Goal: Ask a question

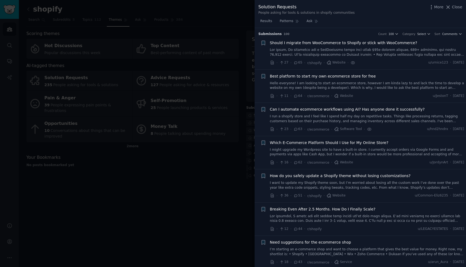
scroll to position [480, 0]
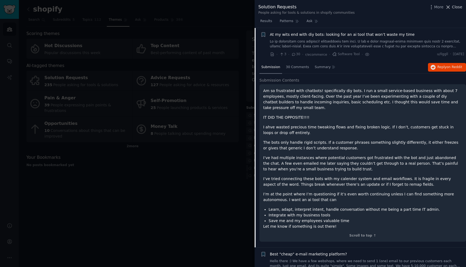
click at [459, 6] on span "Close" at bounding box center [457, 7] width 10 height 6
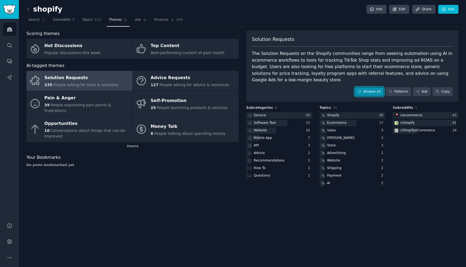
click at [368, 93] on link "Browse all" at bounding box center [369, 91] width 29 height 9
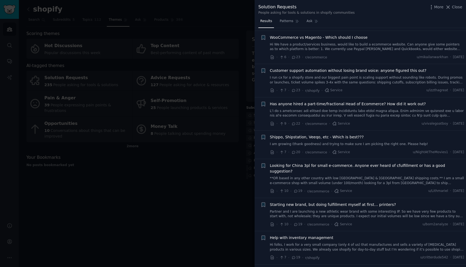
scroll to position [645, 0]
click at [346, 139] on span "Shippo, Shipstation, Veeqo, etc - Which is best???" at bounding box center [317, 137] width 94 height 6
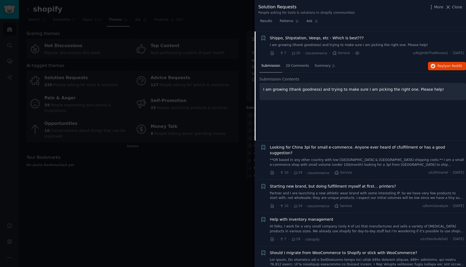
scroll to position [747, 0]
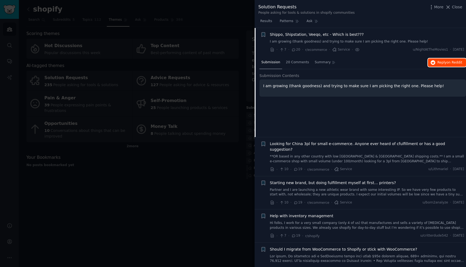
click at [443, 64] on span "Reply on Reddit" at bounding box center [449, 62] width 25 height 5
click at [402, 90] on div "I am growing (thank goodness) and trying to make sure I am picking the right on…" at bounding box center [362, 88] width 206 height 17
click at [383, 53] on li "+ Shippo, Shipstation, Veeqo, etc - Which is best??? I am growing (thank goodne…" at bounding box center [359, 42] width 211 height 28
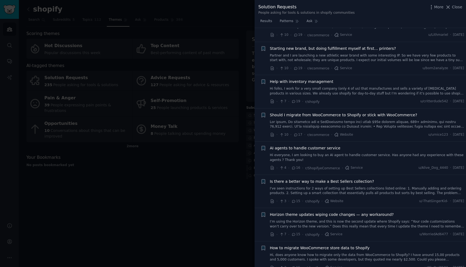
scroll to position [885, 0]
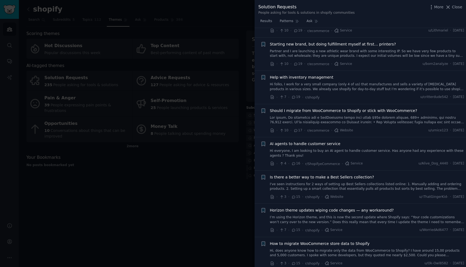
click at [351, 82] on link "Hi folks, I work for a very small company (only 4 of us) that manufactures and …" at bounding box center [367, 86] width 194 height 9
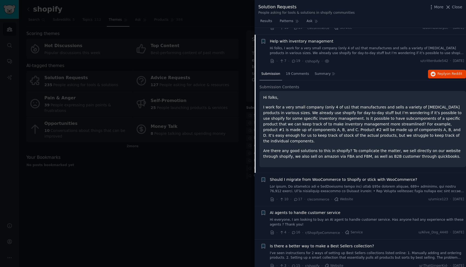
scroll to position [842, 0]
click at [454, 70] on button "Reply on Reddit" at bounding box center [447, 73] width 38 height 9
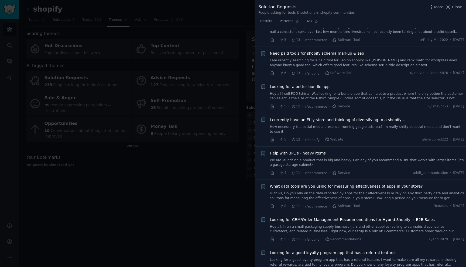
scroll to position [1296, 0]
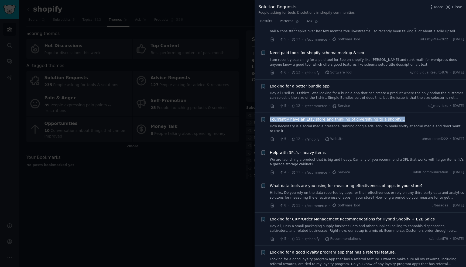
click at [369, 117] on span "I currently have an Etsy store and thinking of diversifying to a shopify…" at bounding box center [337, 120] width 135 height 6
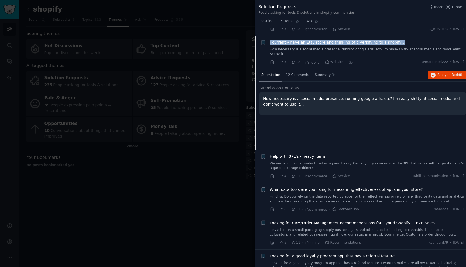
scroll to position [1270, 0]
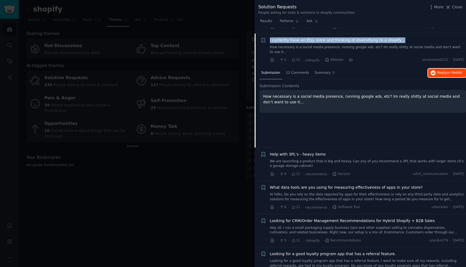
click at [444, 71] on span "Reply on Reddit" at bounding box center [449, 73] width 25 height 5
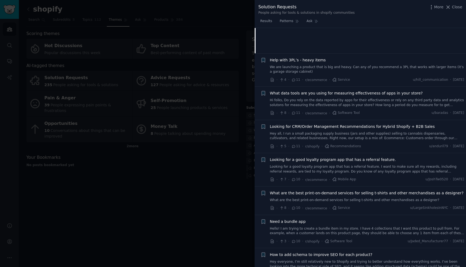
scroll to position [1365, 0]
click at [367, 98] on link "Hi folks, Do you rely on the data reported by apps for their effectiveness or r…" at bounding box center [367, 102] width 194 height 9
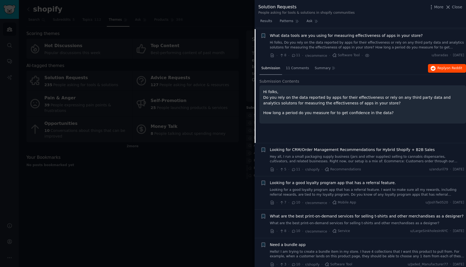
scroll to position [1336, 0]
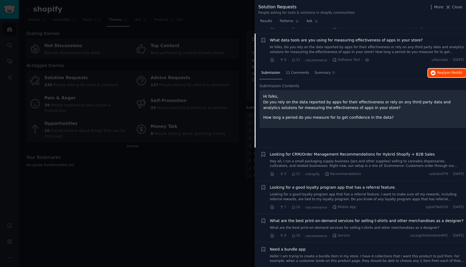
click at [447, 71] on span "on Reddit" at bounding box center [454, 73] width 16 height 4
click at [339, 152] on span "Looking for CRM/Order Management Recommendations for Hybrid Shopify + B2B Sales" at bounding box center [352, 155] width 165 height 6
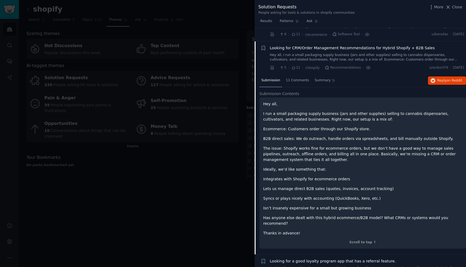
scroll to position [1370, 0]
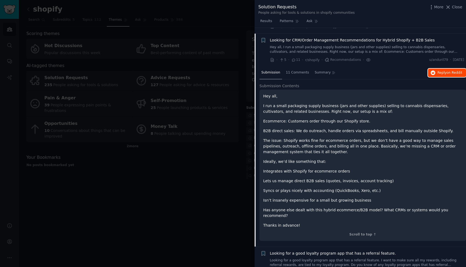
click at [438, 71] on span "Reply on Reddit" at bounding box center [449, 73] width 25 height 5
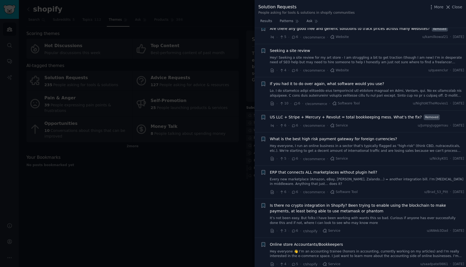
scroll to position [2117, 0]
click at [347, 170] on span "ERP that connects ALL marketplaces without plugin hell?" at bounding box center [323, 173] width 107 height 6
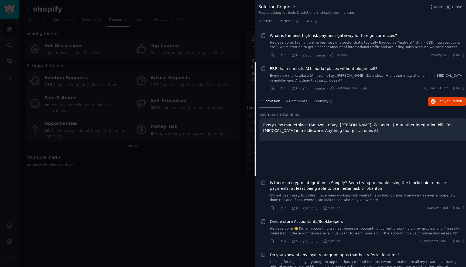
scroll to position [2069, 0]
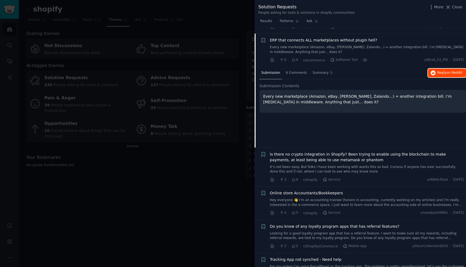
click at [444, 71] on span "Reply on Reddit" at bounding box center [449, 73] width 25 height 5
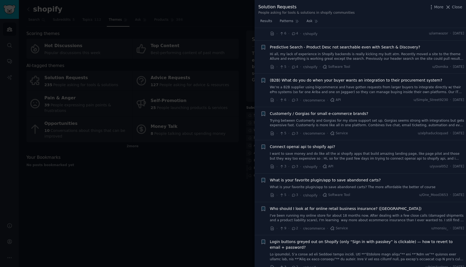
scroll to position [2319, 0]
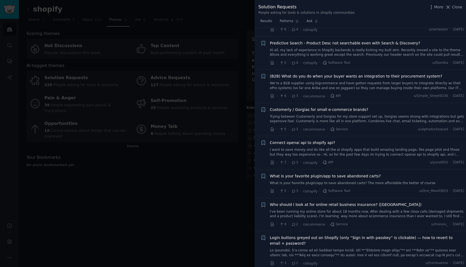
click at [347, 108] on div "Customerly / Gorgias for small e-commerce brands? Trying between Customerly and…" at bounding box center [367, 115] width 194 height 17
click at [357, 115] on link "Trying between Customerly and Gorgias for my store support set up. Gorgias seem…" at bounding box center [367, 119] width 194 height 9
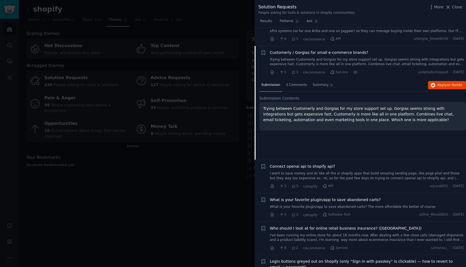
scroll to position [2308, 0]
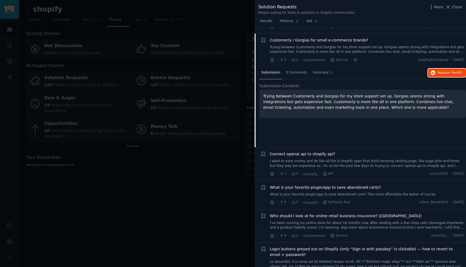
click at [444, 71] on span "Reply on Reddit" at bounding box center [449, 73] width 25 height 5
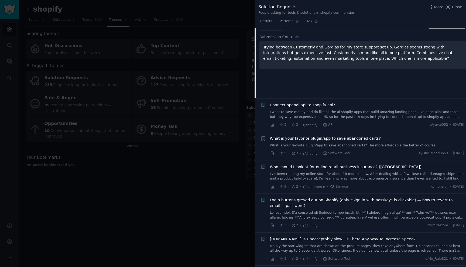
scroll to position [2369, 0]
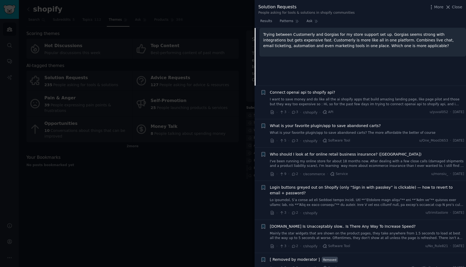
click at [361, 97] on link "I want to save money and do like all the ai shopify apps that build amazing lan…" at bounding box center [367, 101] width 194 height 9
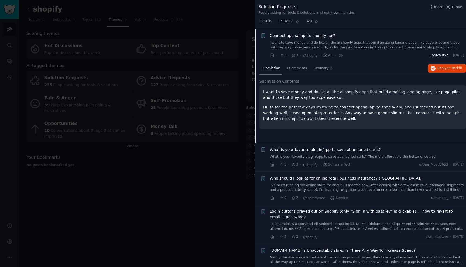
scroll to position [2341, 0]
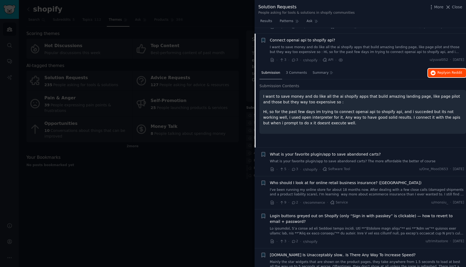
click at [440, 70] on button "Reply on Reddit" at bounding box center [447, 73] width 38 height 9
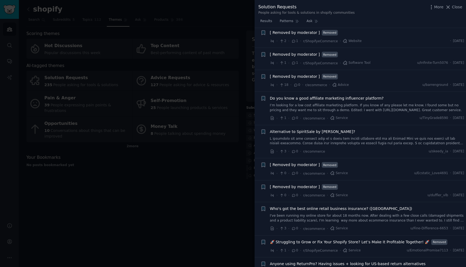
scroll to position [2979, 0]
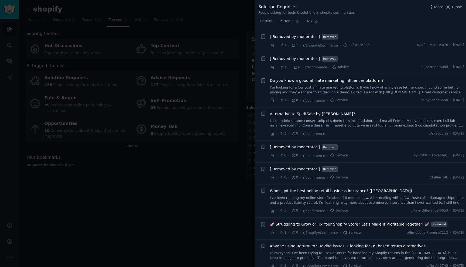
click at [235, 154] on div at bounding box center [233, 133] width 466 height 267
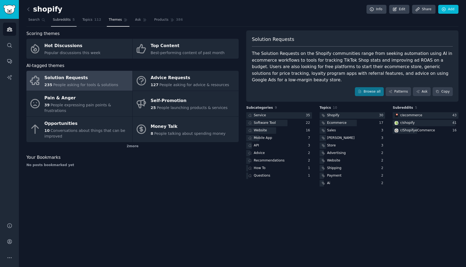
click at [63, 22] on span "Subreddits" at bounding box center [62, 20] width 18 height 5
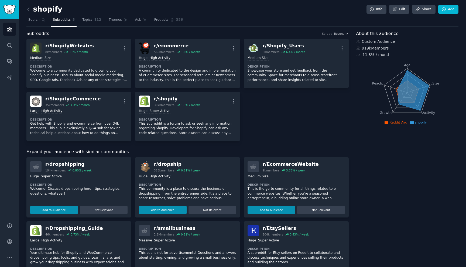
click at [31, 11] on link at bounding box center [29, 9] width 7 height 9
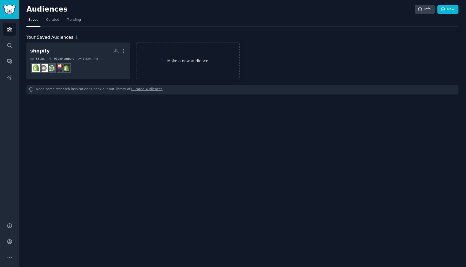
click at [194, 65] on link "Make a new audience" at bounding box center [188, 61] width 104 height 37
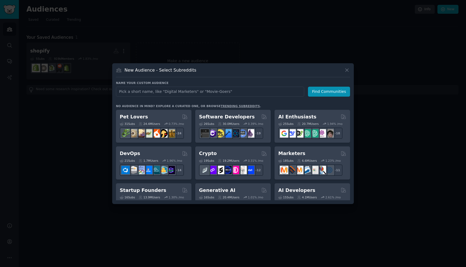
click at [187, 92] on input "text" at bounding box center [210, 92] width 188 height 10
type input "shopify"
click button "Find Communities" at bounding box center [329, 92] width 42 height 10
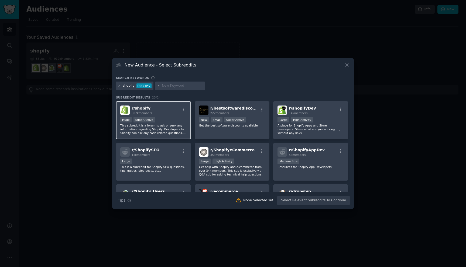
click at [171, 112] on div "r/ shopify 307k members" at bounding box center [153, 110] width 66 height 9
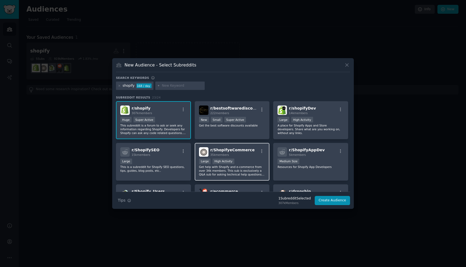
click at [248, 153] on div "r/ ShopifyeCommerce 35k members" at bounding box center [232, 151] width 66 height 9
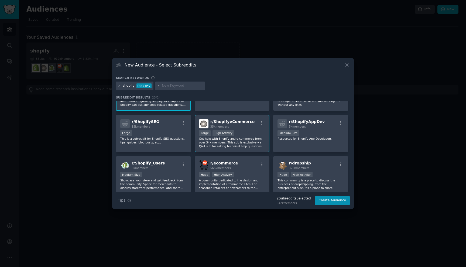
scroll to position [31, 0]
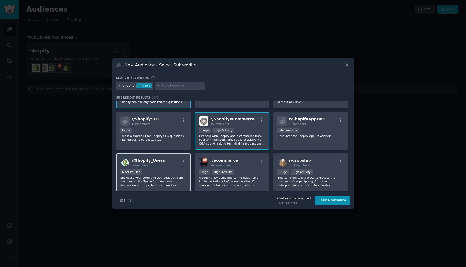
click at [169, 167] on div "r/ Shopify_Users 3k members" at bounding box center [153, 162] width 66 height 9
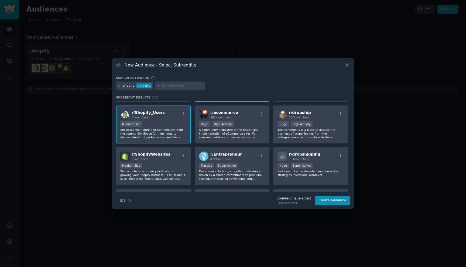
scroll to position [81, 0]
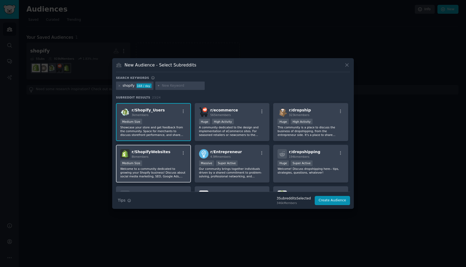
click at [165, 160] on div "r/ ShopifyWebsites 8k members Medium Size Welcome to a community dedicated to g…" at bounding box center [153, 164] width 75 height 38
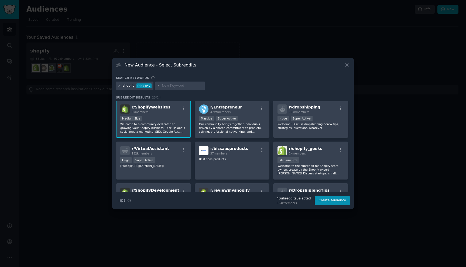
scroll to position [132, 0]
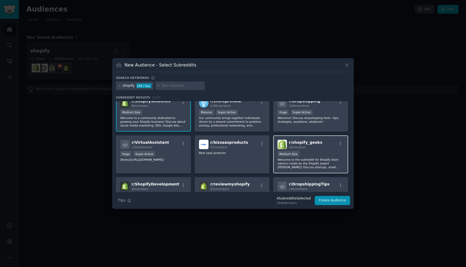
click at [325, 147] on div "r/ shopify_geeks 2k members" at bounding box center [310, 144] width 66 height 9
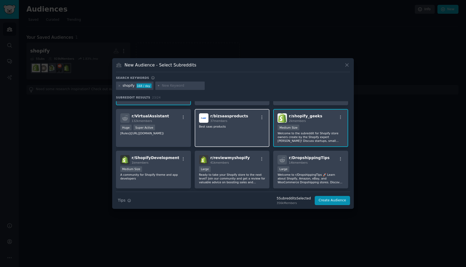
scroll to position [161, 0]
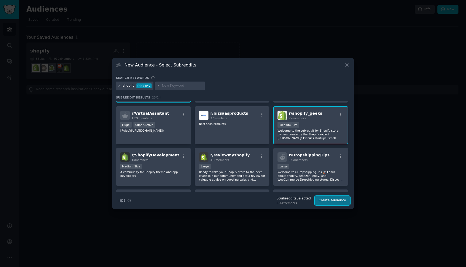
click at [335, 202] on button "Create Audience" at bounding box center [333, 200] width 36 height 9
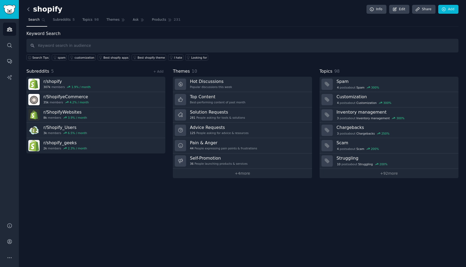
click at [29, 9] on icon at bounding box center [29, 9] width 6 height 6
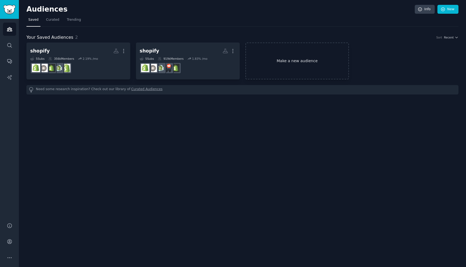
click at [277, 60] on link "Make a new audience" at bounding box center [297, 61] width 104 height 37
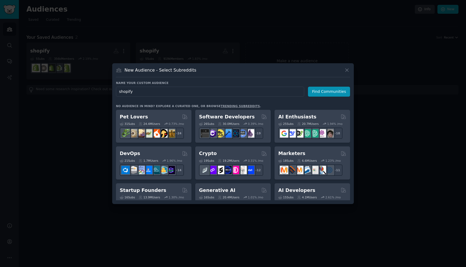
type input "shopify"
click button "Find Communities" at bounding box center [329, 92] width 42 height 10
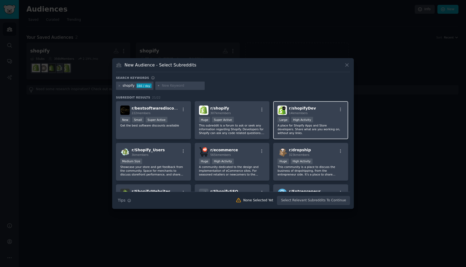
click at [316, 116] on div "r/ shopifyDev 14k members Large High Activity A place for Shopify Apps and Stor…" at bounding box center [310, 120] width 75 height 38
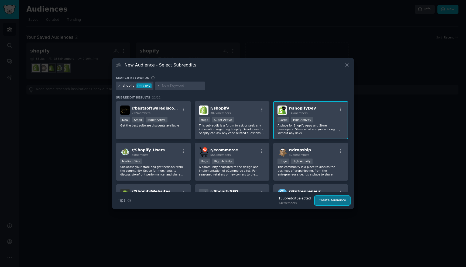
click at [333, 201] on button "Create Audience" at bounding box center [333, 200] width 36 height 9
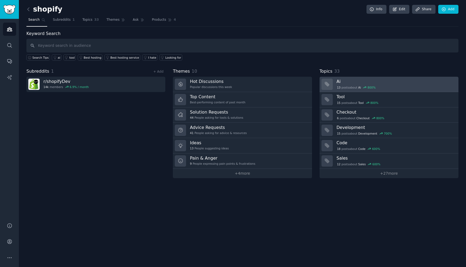
click at [403, 81] on h3 "Ai" at bounding box center [395, 82] width 118 height 6
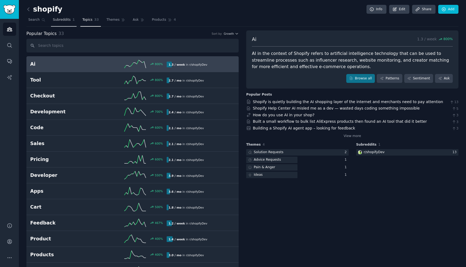
click at [64, 22] on span "Subreddits" at bounding box center [62, 20] width 18 height 5
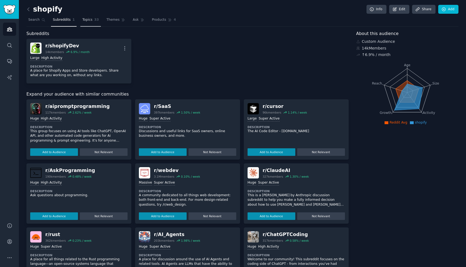
click at [87, 20] on span "Topics" at bounding box center [87, 20] width 10 height 5
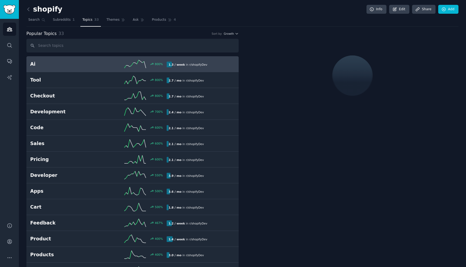
click at [127, 20] on nav "Search Subreddits 1 Topics 33 Themes Ask Products 4" at bounding box center [242, 21] width 432 height 11
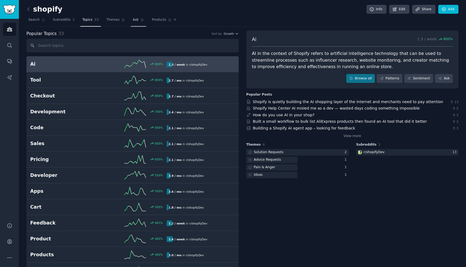
click at [133, 20] on span "Ask" at bounding box center [136, 20] width 6 height 5
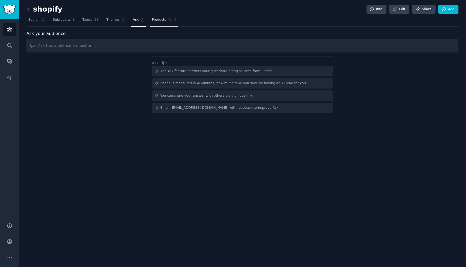
click at [156, 22] on span "Products" at bounding box center [159, 20] width 14 height 5
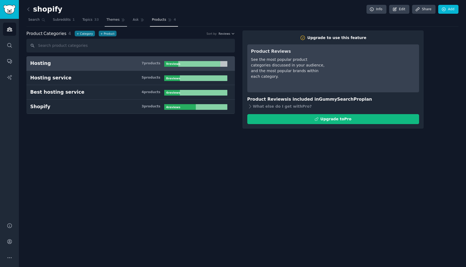
click at [110, 20] on span "Themes" at bounding box center [112, 20] width 13 height 5
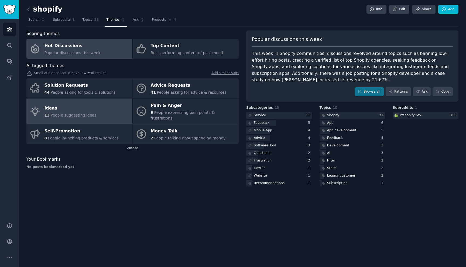
click at [98, 111] on link "Ideas 13 People suggesting ideas" at bounding box center [79, 112] width 106 height 26
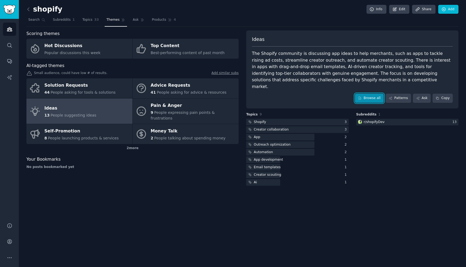
click at [366, 94] on link "Browse all" at bounding box center [369, 98] width 29 height 9
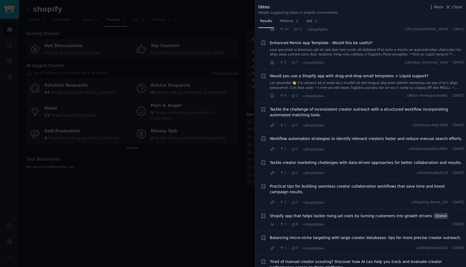
scroll to position [147, 0]
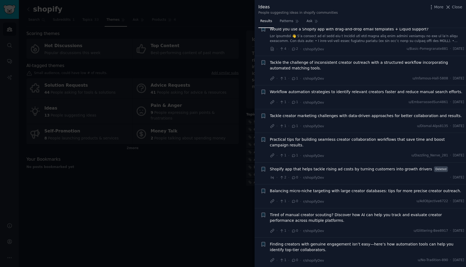
click at [199, 178] on div at bounding box center [233, 133] width 466 height 267
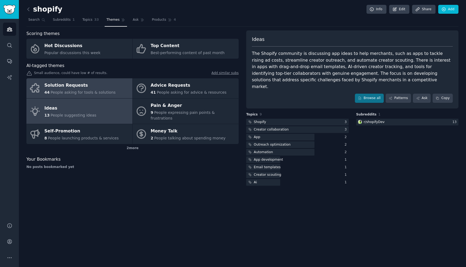
click at [91, 84] on div "Solution Requests" at bounding box center [79, 85] width 71 height 9
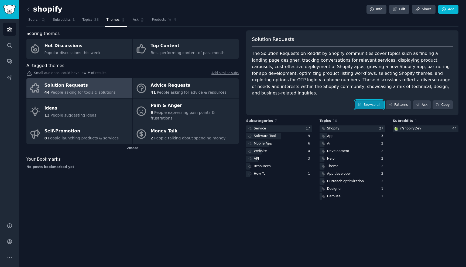
click at [368, 101] on link "Browse all" at bounding box center [369, 105] width 29 height 9
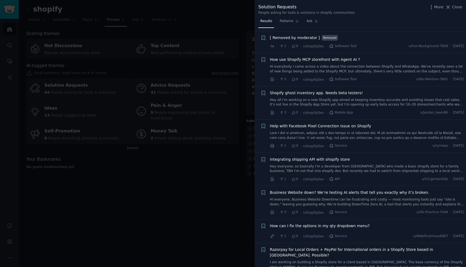
scroll to position [1129, 0]
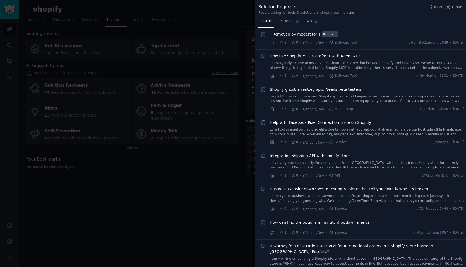
click at [209, 171] on div at bounding box center [233, 133] width 466 height 267
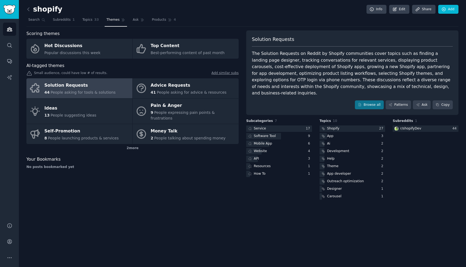
click at [269, 73] on div "The Solution Requests on Reddit by Shopify communities cover topics such as fin…" at bounding box center [352, 73] width 201 height 46
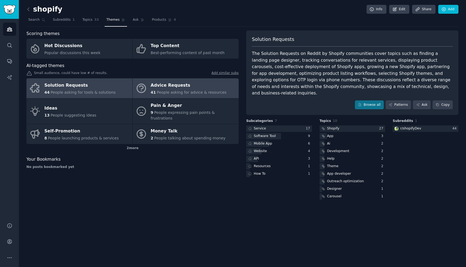
click at [195, 90] on span "People asking for advice & resources" at bounding box center [192, 92] width 70 height 4
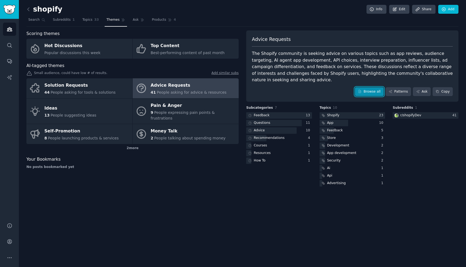
click at [368, 87] on link "Browse all" at bounding box center [369, 91] width 29 height 9
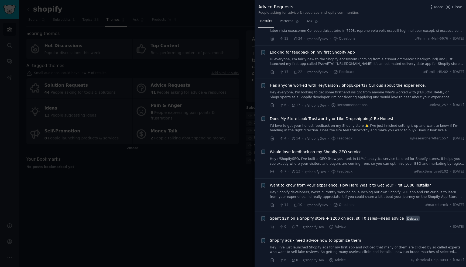
scroll to position [33, 0]
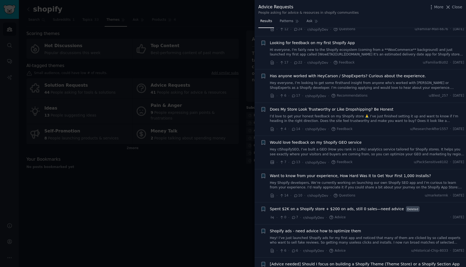
click at [377, 54] on link "Hi everyone, I'm fairly new to the Shopify ecosystem (coming from a **WooCommer…" at bounding box center [367, 52] width 194 height 9
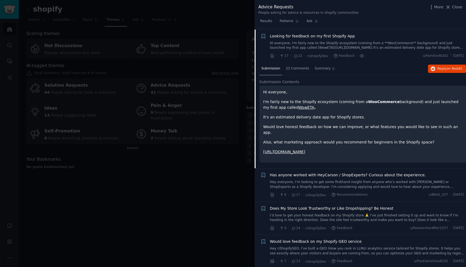
scroll to position [42, 0]
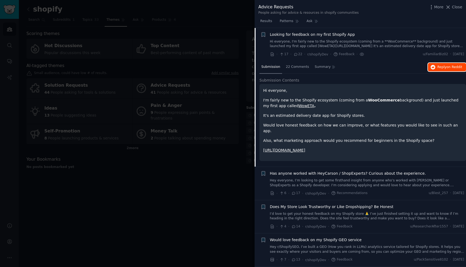
click at [441, 66] on span "Reply on Reddit" at bounding box center [449, 67] width 25 height 5
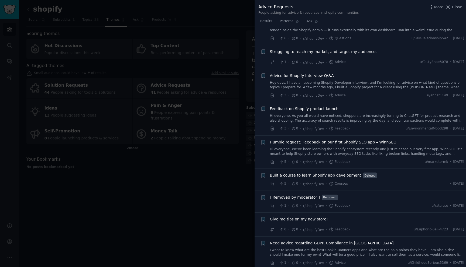
scroll to position [1109, 0]
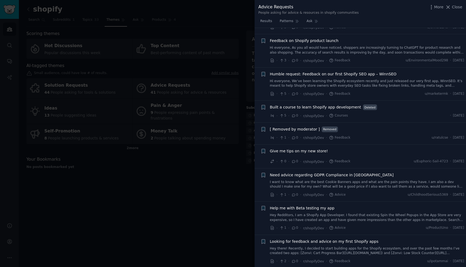
click at [209, 173] on div at bounding box center [233, 133] width 466 height 267
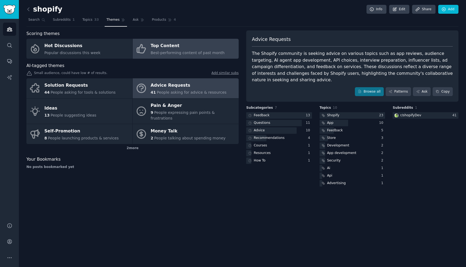
click at [170, 47] on div "Top Content" at bounding box center [188, 46] width 74 height 9
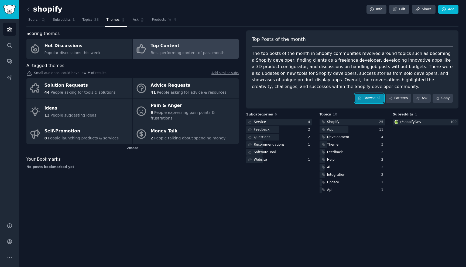
click at [375, 98] on link "Browse all" at bounding box center [369, 98] width 29 height 9
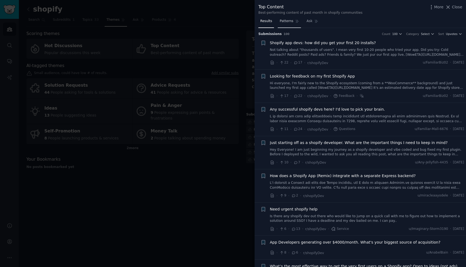
click at [287, 23] on link "Patterns" at bounding box center [289, 22] width 23 height 11
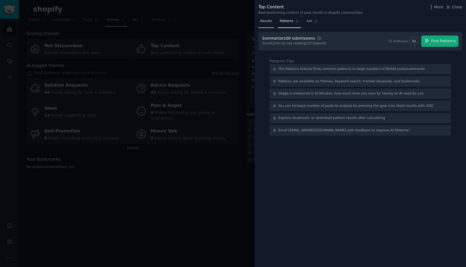
click at [268, 22] on span "Results" at bounding box center [266, 21] width 12 height 5
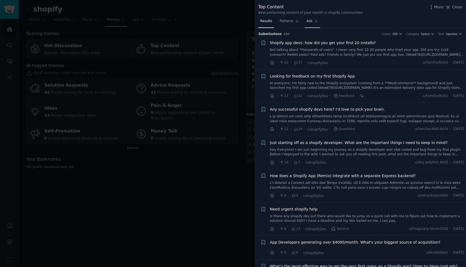
click at [309, 20] on span "Ask" at bounding box center [309, 21] width 6 height 5
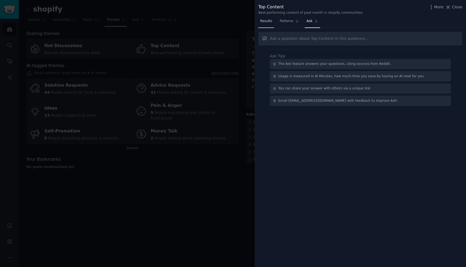
click at [270, 23] on span "Results" at bounding box center [266, 21] width 12 height 5
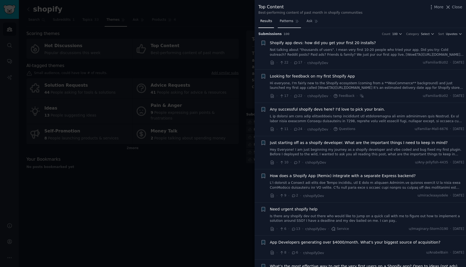
click at [282, 25] on link "Patterns" at bounding box center [289, 22] width 23 height 11
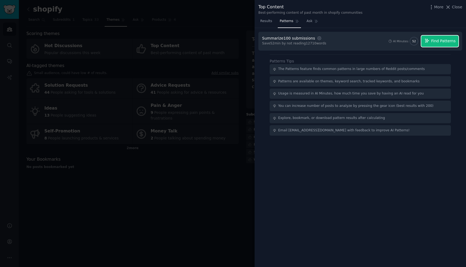
click at [441, 43] on span "Find Patterns" at bounding box center [443, 41] width 25 height 6
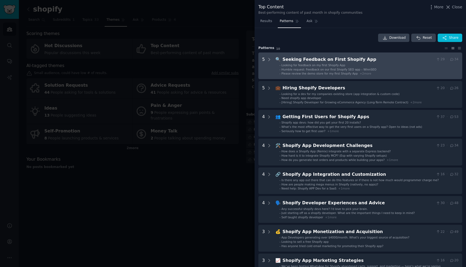
click at [374, 66] on li "- Looking for feedback on my first Shopify App" at bounding box center [368, 65] width 179 height 4
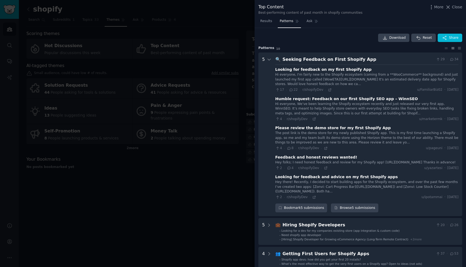
click at [385, 61] on div "Seeking Feedback on First Shopify App" at bounding box center [357, 59] width 151 height 7
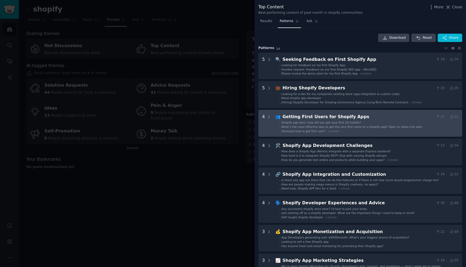
click at [383, 119] on div "Getting First Users for Shopify Apps" at bounding box center [357, 117] width 151 height 7
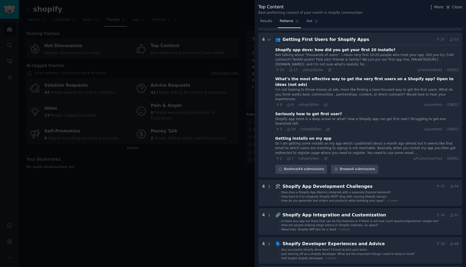
scroll to position [82, 0]
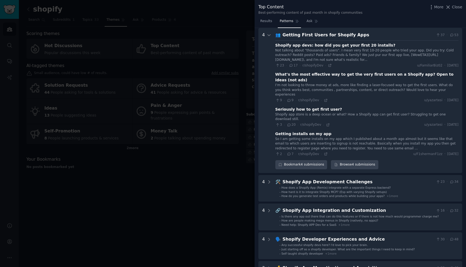
click at [373, 39] on div "👥 Getting First Users for Shopify Apps 37 · 53 Shopify app devs: how did you ge…" at bounding box center [366, 101] width 183 height 138
click at [373, 34] on div "Getting First Users for Shopify Apps" at bounding box center [357, 35] width 151 height 7
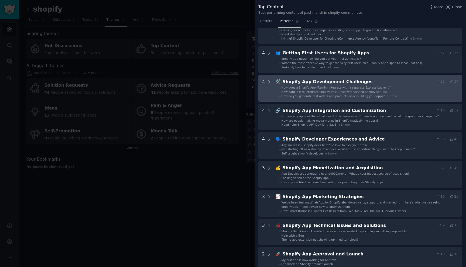
scroll to position [47, 0]
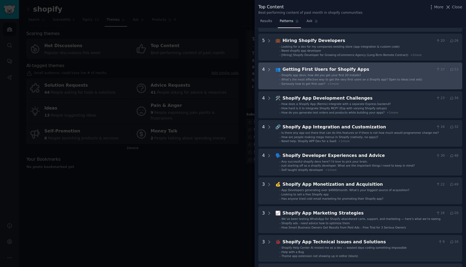
click at [369, 71] on div "Getting First Users for Shopify Apps" at bounding box center [357, 69] width 151 height 7
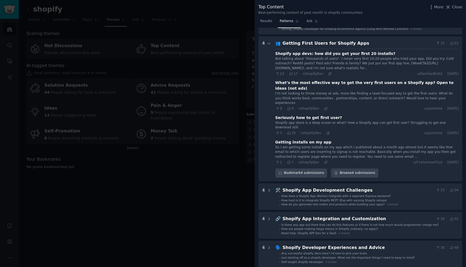
scroll to position [82, 0]
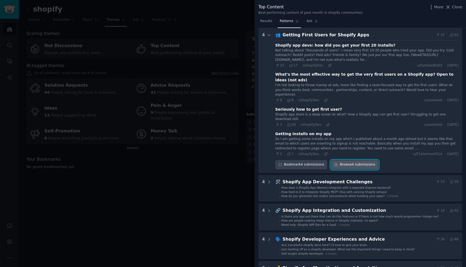
click at [354, 160] on link "Browse 4 submissions" at bounding box center [354, 164] width 47 height 9
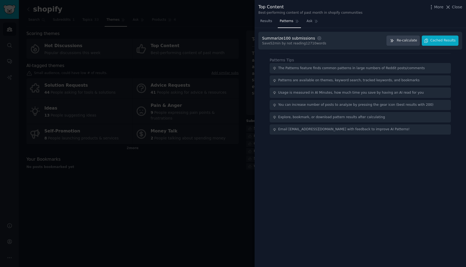
click at [346, 41] on div "Summarize 100 submissions Settings Save 52 min by not reading 12710 words Re-ca…" at bounding box center [360, 41] width 196 height 11
click at [446, 42] on span "Cached Results" at bounding box center [442, 40] width 25 height 5
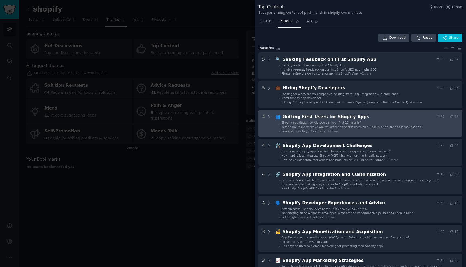
click at [354, 113] on Apps "4 👥 Getting First Users for Shopify Apps 37 · 53 - Shopify app devs: how did yo…" at bounding box center [360, 123] width 204 height 27
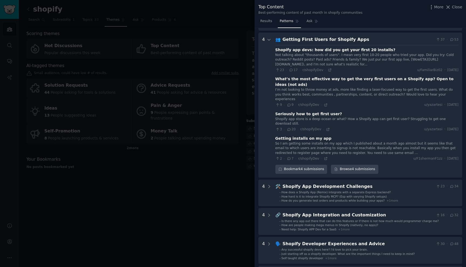
scroll to position [82, 0]
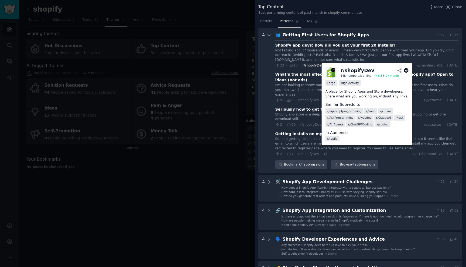
click at [313, 67] on span "r/shopifyDev" at bounding box center [312, 66] width 21 height 4
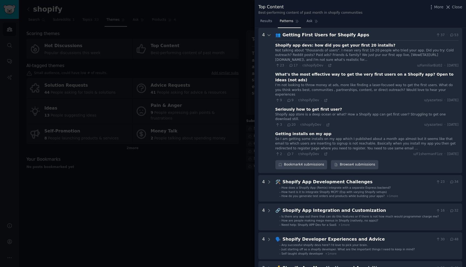
click at [383, 53] on div "Not talking about "thousands of users". I mean very first 10-20 people who trie…" at bounding box center [366, 55] width 183 height 14
click at [364, 137] on div "So I am getting some installs on my app which I published about a month ago alm…" at bounding box center [366, 144] width 183 height 14
click at [313, 57] on div "Not talking about "thousands of users". I mean very first 10-20 people who trie…" at bounding box center [366, 55] width 183 height 14
click at [293, 65] on span "17" at bounding box center [293, 65] width 9 height 5
click at [331, 47] on div "Shopify app devs: how did you get your first 20 installs?" at bounding box center [335, 46] width 120 height 6
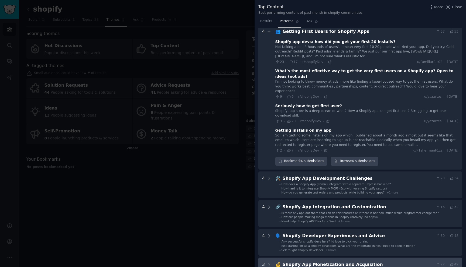
scroll to position [0, 0]
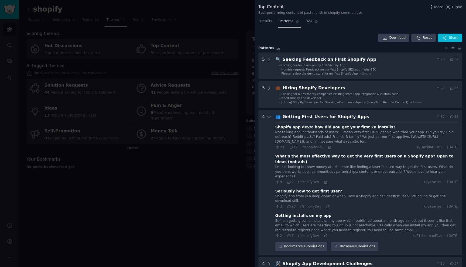
click at [377, 118] on div "Getting First Users for Shopify Apps" at bounding box center [357, 117] width 151 height 7
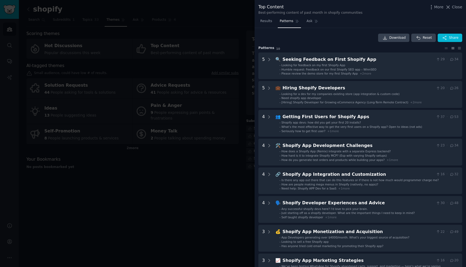
click at [213, 156] on div at bounding box center [233, 133] width 466 height 267
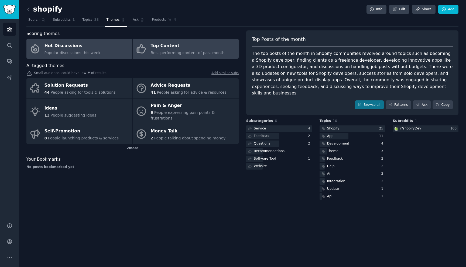
click at [98, 54] on link "Hot Discussions Popular discussions this week" at bounding box center [79, 49] width 106 height 20
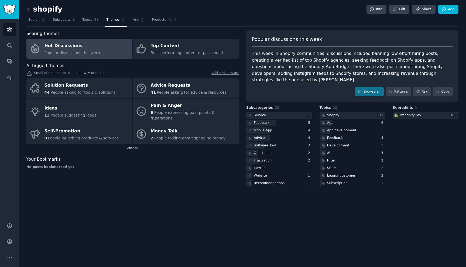
click at [198, 187] on div "shopify Info Edit Share Add Search Subreddits 1 Topics 33 Themes Ask Products 4…" at bounding box center [242, 133] width 447 height 267
click at [29, 8] on icon at bounding box center [29, 9] width 6 height 6
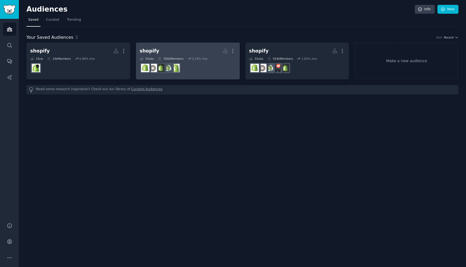
click at [186, 55] on h2 "shopify More" at bounding box center [188, 50] width 96 height 9
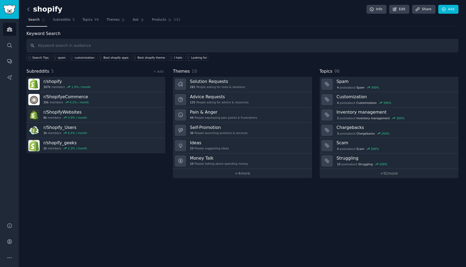
click at [28, 9] on icon at bounding box center [29, 9] width 6 height 6
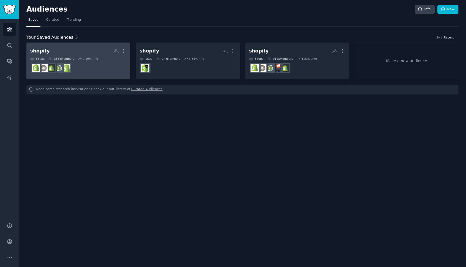
click at [96, 50] on h2 "shopify More" at bounding box center [78, 50] width 96 height 9
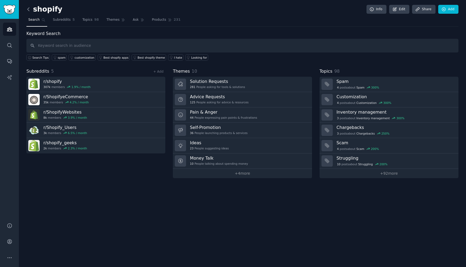
click at [28, 11] on icon at bounding box center [28, 9] width 2 height 3
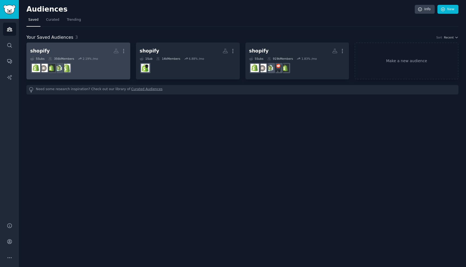
click at [96, 50] on h2 "shopify More" at bounding box center [78, 50] width 96 height 9
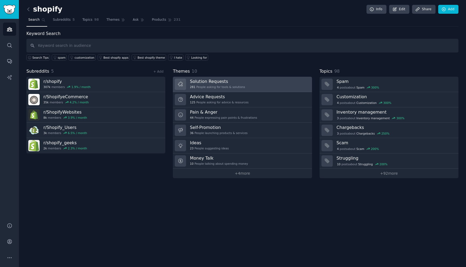
click at [235, 83] on h3 "Solution Requests" at bounding box center [217, 82] width 55 height 6
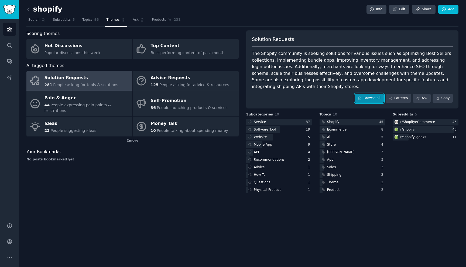
click at [364, 97] on link "Browse all" at bounding box center [369, 98] width 29 height 9
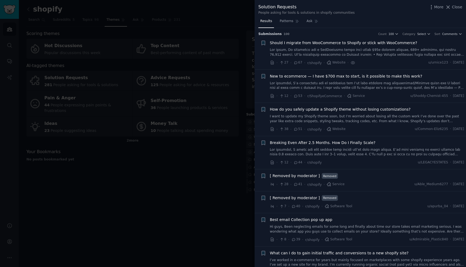
click at [184, 71] on div at bounding box center [233, 133] width 466 height 267
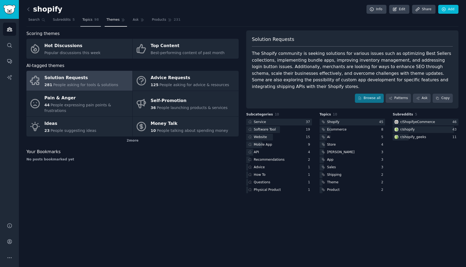
click at [89, 22] on link "Topics 98" at bounding box center [90, 21] width 20 height 11
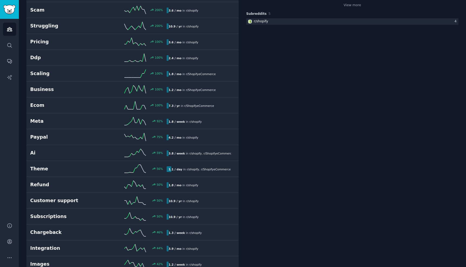
scroll to position [140, 0]
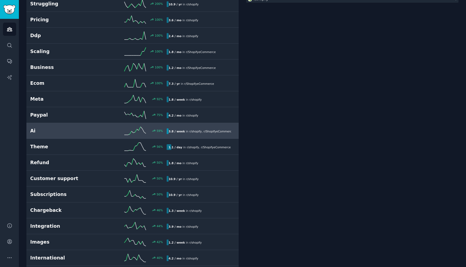
click at [102, 132] on div "59 %" at bounding box center [132, 131] width 68 height 8
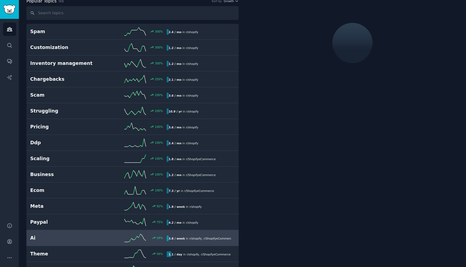
scroll to position [30, 0]
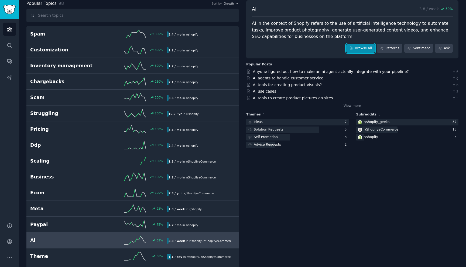
click at [365, 49] on link "Browse all" at bounding box center [360, 48] width 29 height 9
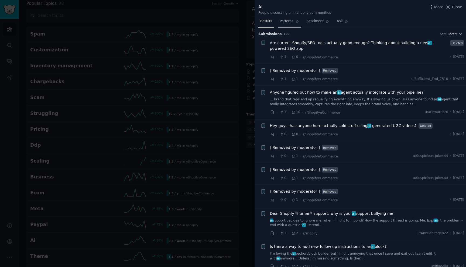
click at [286, 21] on span "Patterns" at bounding box center [285, 21] width 13 height 5
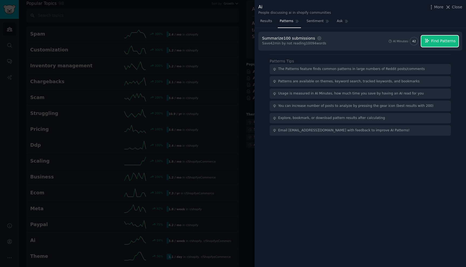
click at [447, 42] on span "Find Patterns" at bounding box center [443, 41] width 25 height 6
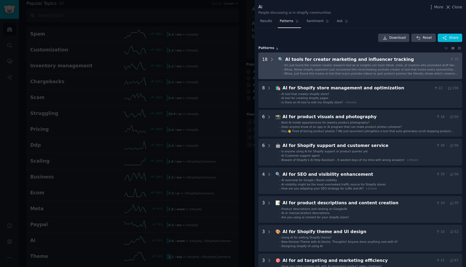
click at [349, 65] on span "Yo! just found the craziest creator research tool w/ ai insights can track tikt…" at bounding box center [370, 67] width 173 height 7
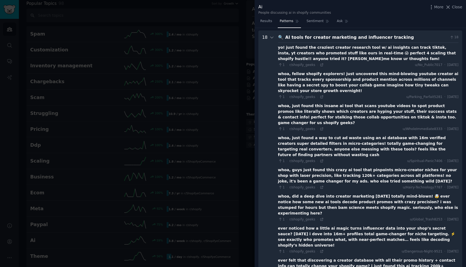
scroll to position [25, 0]
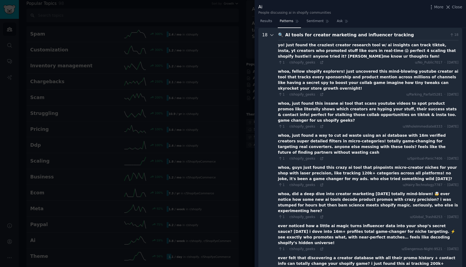
click at [271, 35] on icon at bounding box center [271, 34] width 3 height 1
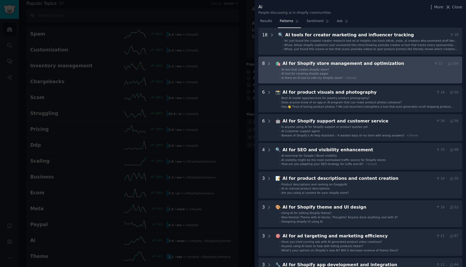
click at [368, 62] on div "AI for Shopify store management and optimization" at bounding box center [356, 63] width 149 height 7
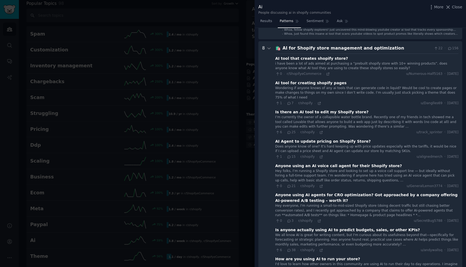
scroll to position [37, 0]
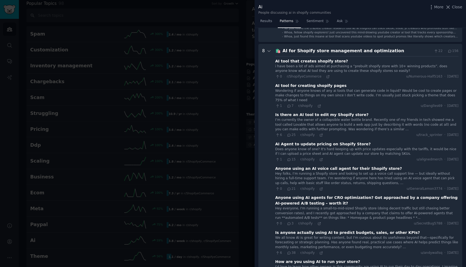
click at [368, 51] on div "AI for Shopify store management and optimization" at bounding box center [356, 51] width 149 height 7
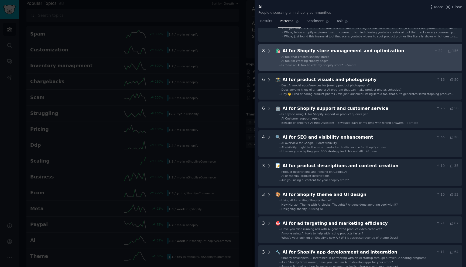
scroll to position [0, 0]
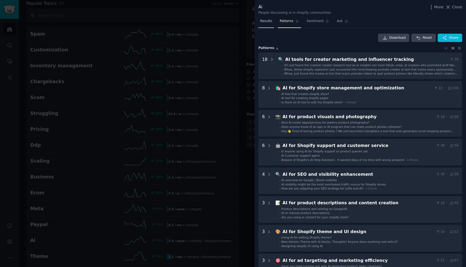
click at [268, 24] on link "Results" at bounding box center [266, 22] width 16 height 11
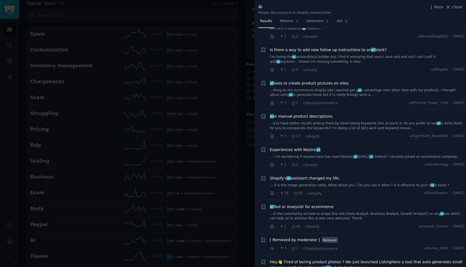
scroll to position [202, 0]
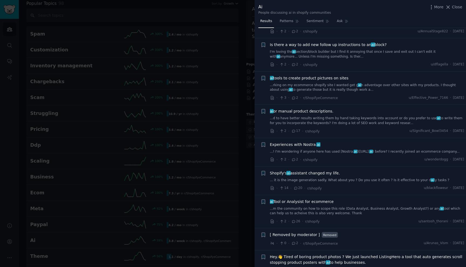
click at [372, 87] on link "...rking on my ecommerce shopify site I wanted get g ai n adventage over other …" at bounding box center [367, 87] width 194 height 9
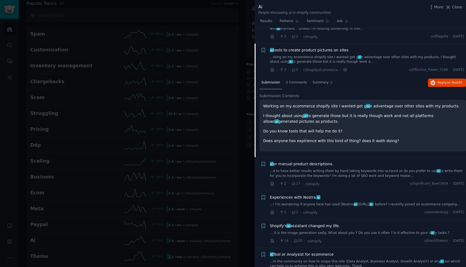
scroll to position [246, 0]
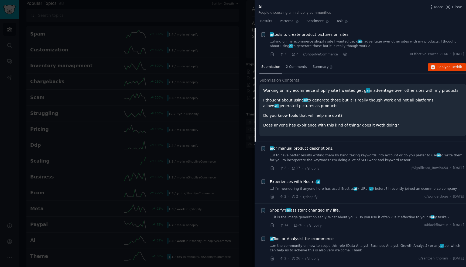
click at [385, 44] on link "...rking on my ecommerce shopify site I wanted get g ai n adventage over other …" at bounding box center [367, 43] width 194 height 9
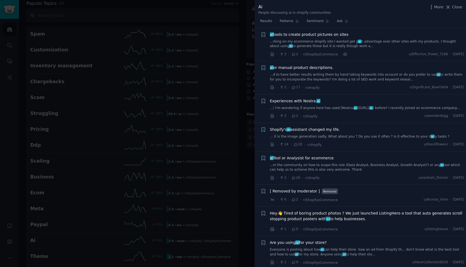
click at [304, 99] on span "Experiences with Nostra. ai" at bounding box center [295, 101] width 50 height 6
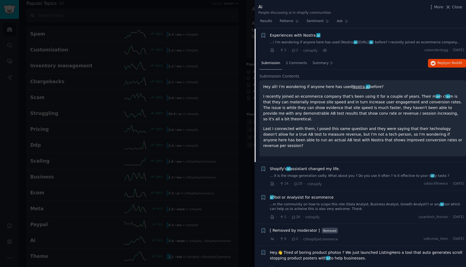
scroll to position [312, 0]
click at [352, 88] on link "Nostra. ai" at bounding box center [360, 86] width 17 height 4
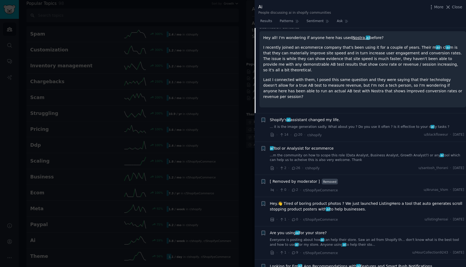
scroll to position [364, 0]
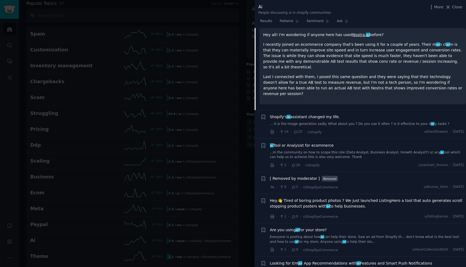
click at [330, 114] on span "Shopify's ai assistant changed my life." at bounding box center [305, 117] width 70 height 6
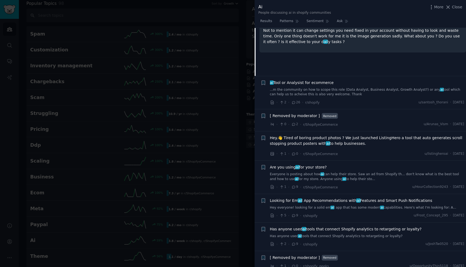
scroll to position [413, 0]
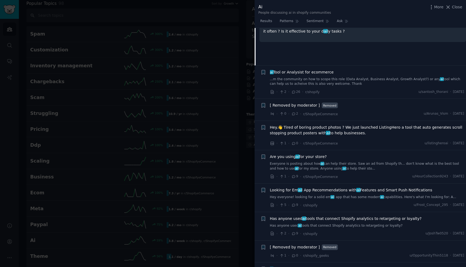
click at [344, 171] on link "Everyone is posting about how ai can help their store. Saw an ad from Shopify t…" at bounding box center [367, 166] width 194 height 9
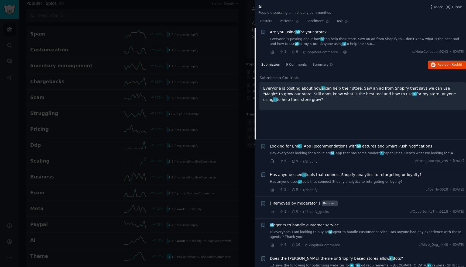
scroll to position [459, 0]
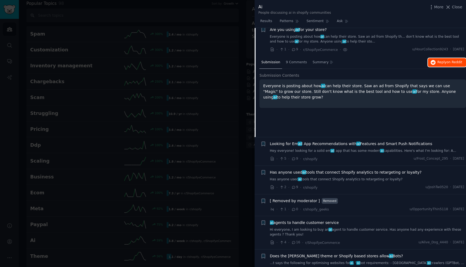
click at [447, 65] on span "Reply on Reddit" at bounding box center [449, 62] width 25 height 5
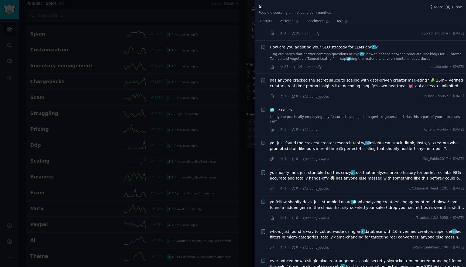
scroll to position [771, 0]
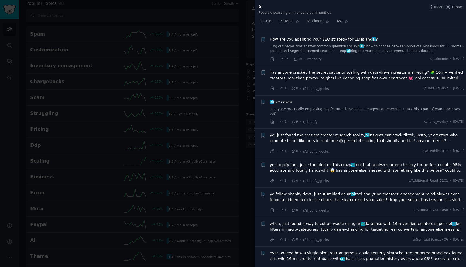
click at [337, 105] on div "ai use cases" at bounding box center [367, 102] width 194 height 6
click at [290, 105] on span "ai use cases" at bounding box center [281, 102] width 22 height 6
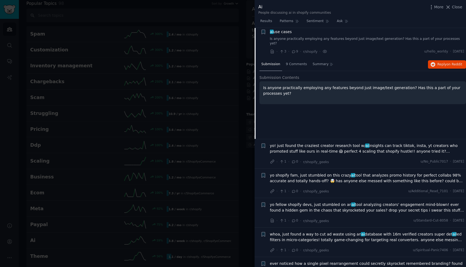
scroll to position [762, 0]
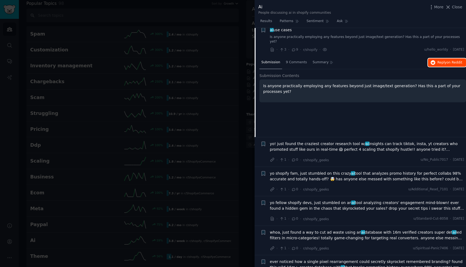
click at [447, 63] on span "on Reddit" at bounding box center [454, 63] width 16 height 4
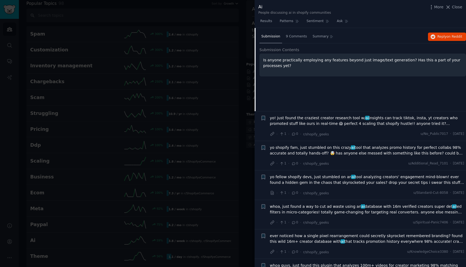
click at [370, 122] on span "yo! just found the craziest creator research tool w/ ai insights can track tikt…" at bounding box center [367, 120] width 194 height 11
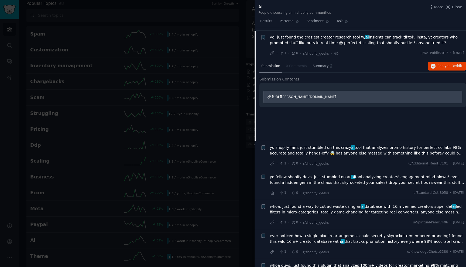
scroll to position [791, 0]
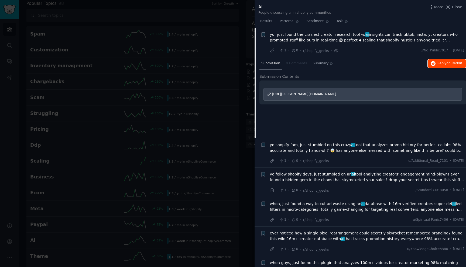
click at [441, 63] on span "Reply on Reddit" at bounding box center [449, 63] width 25 height 5
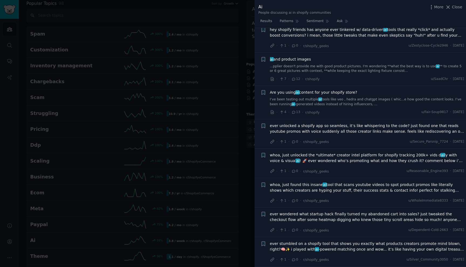
scroll to position [1541, 0]
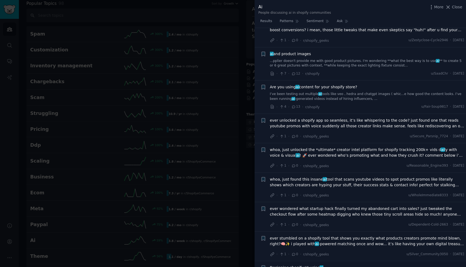
click at [368, 84] on div "Are you using ai content for your shopify store? I’ve been testing out multiple…" at bounding box center [367, 92] width 194 height 17
click at [365, 92] on link "I’ve been testing out multiple ai tools like veo , hedra and chatgpt images ( w…" at bounding box center [367, 96] width 194 height 9
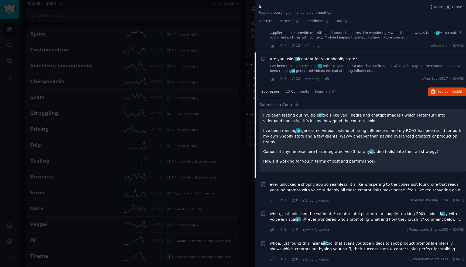
scroll to position [1503, 0]
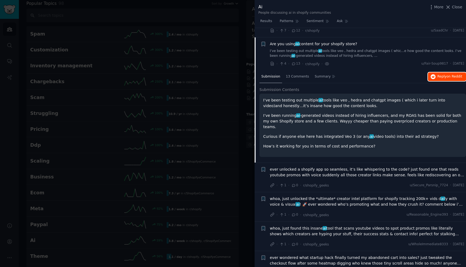
click at [441, 74] on span "Reply on Reddit" at bounding box center [449, 76] width 25 height 5
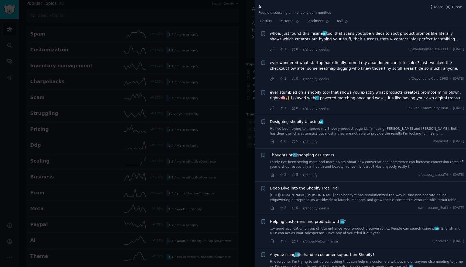
scroll to position [1701, 0]
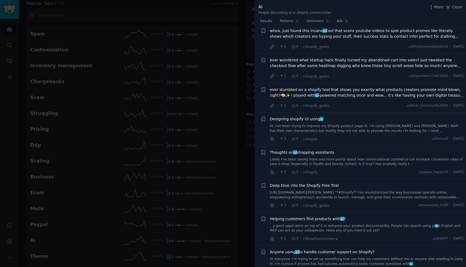
click at [357, 124] on link "Hi, I've been trying to improve my Shopify product page UI. I'm using Claude an…" at bounding box center [367, 128] width 194 height 9
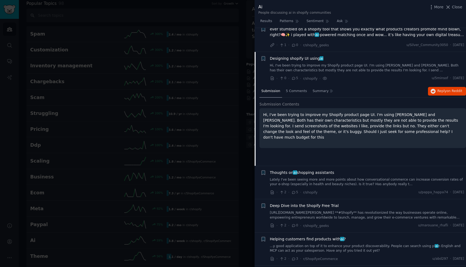
scroll to position [1684, 0]
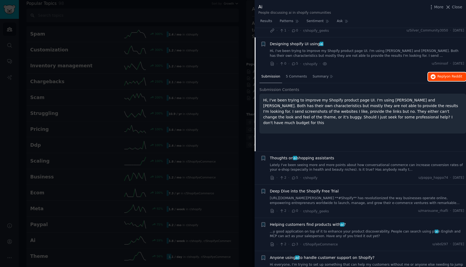
click at [450, 73] on button "Reply on Reddit" at bounding box center [447, 77] width 38 height 9
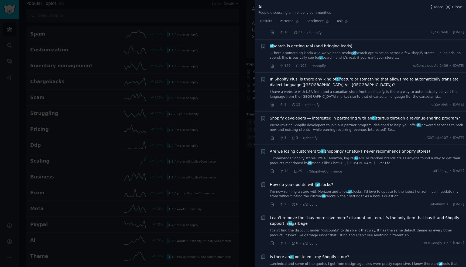
scroll to position [1932, 0]
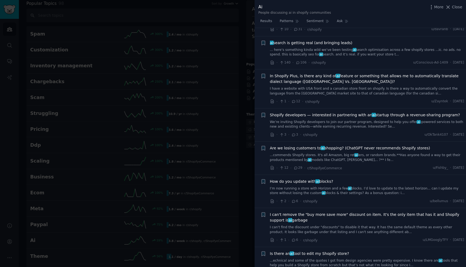
click at [335, 40] on div "ai search is getting real (and bringing leads) ... here’s something kinda wild …" at bounding box center [367, 48] width 194 height 17
click at [335, 48] on link "... here’s something kinda wild we’ve been testing ai search optimisation acros…" at bounding box center [367, 52] width 194 height 9
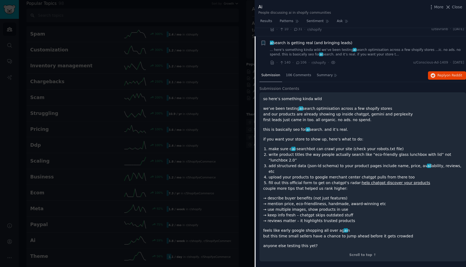
scroll to position [1851, 0]
click at [438, 74] on span "Reply on Reddit" at bounding box center [449, 76] width 25 height 5
click at [366, 49] on link "... here’s something kinda wild we’ve been testing ai search optimisation acros…" at bounding box center [367, 53] width 194 height 9
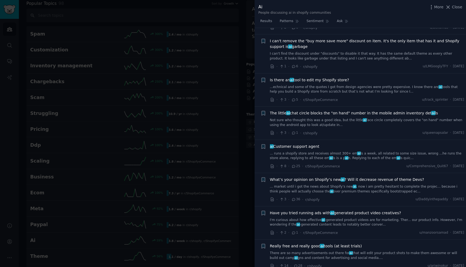
scroll to position [2026, 0]
click at [356, 84] on link "...echnical and some of the quotes I got from design agencies were pretty expen…" at bounding box center [367, 88] width 194 height 9
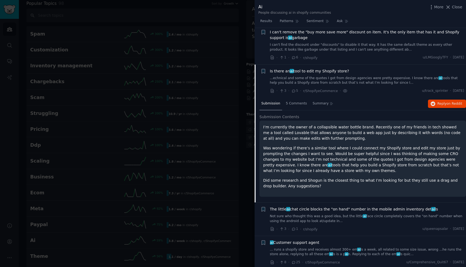
scroll to position [2062, 0]
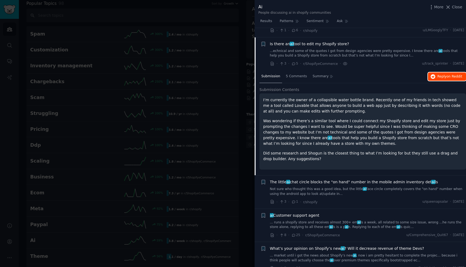
click at [449, 75] on span "on Reddit" at bounding box center [454, 77] width 16 height 4
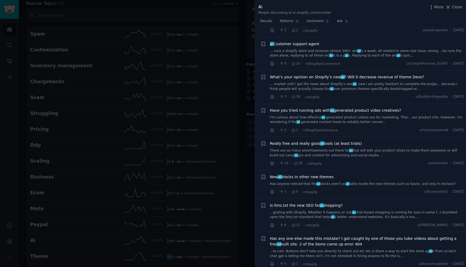
scroll to position [2235, 0]
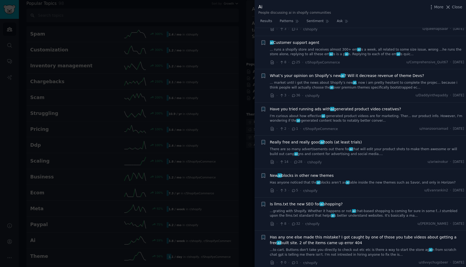
click at [377, 73] on span "What’s your opinion on Shopify’s new ai ? Will it decrease revenue of theme Dev…" at bounding box center [347, 76] width 154 height 6
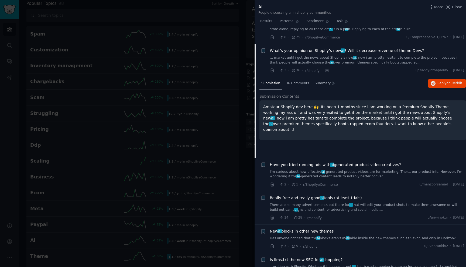
scroll to position [2161, 0]
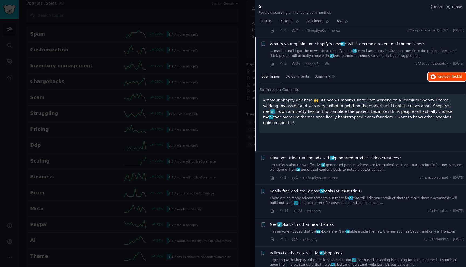
click at [438, 74] on span "Reply on Reddit" at bounding box center [449, 76] width 25 height 5
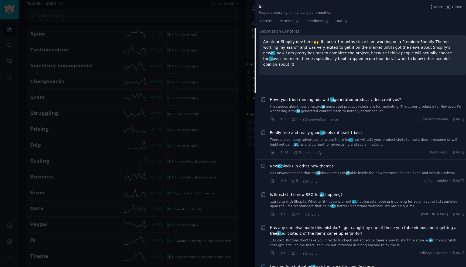
scroll to position [2222, 0]
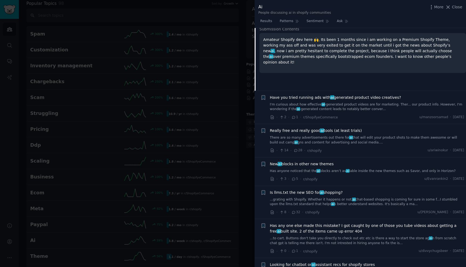
click at [375, 102] on link "I'm curious about how effective ai -generated product videos are for marketing.…" at bounding box center [367, 106] width 194 height 9
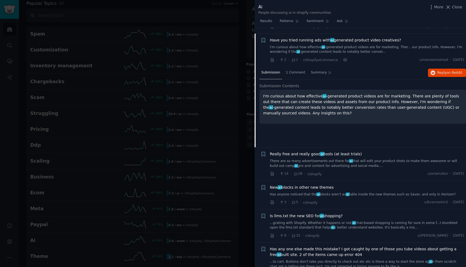
scroll to position [2195, 0]
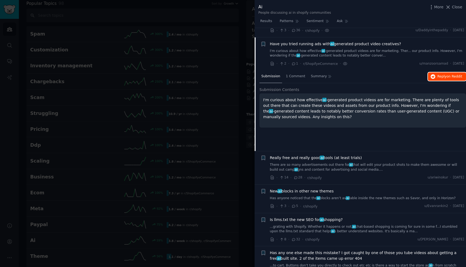
click at [434, 73] on button "Reply on Reddit" at bounding box center [447, 77] width 38 height 9
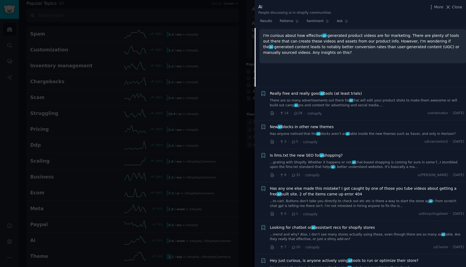
scroll to position [2275, 0]
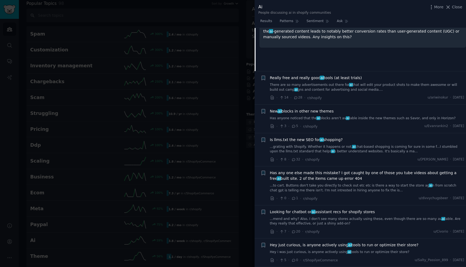
click at [384, 83] on link "There are so many advertisements out there for ai that will edit your product s…" at bounding box center [367, 87] width 194 height 9
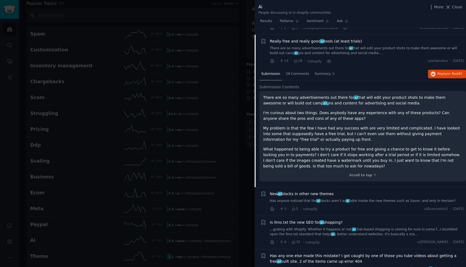
scroll to position [2228, 0]
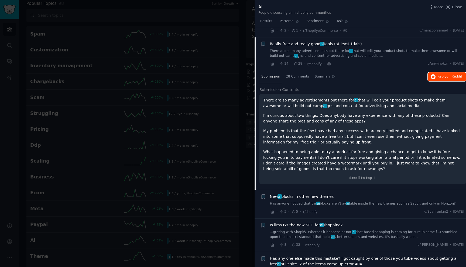
click at [448, 73] on button "Reply on Reddit" at bounding box center [447, 77] width 38 height 9
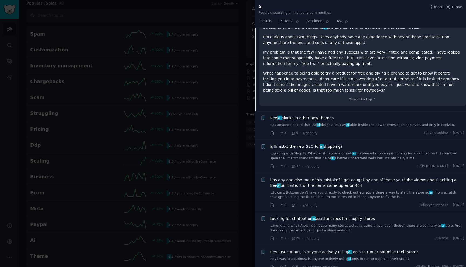
scroll to position [2306, 0]
click at [377, 123] on link "Has anyone noticed that the ai blocks aren’t av ai lable inside the new themes …" at bounding box center [367, 125] width 194 height 5
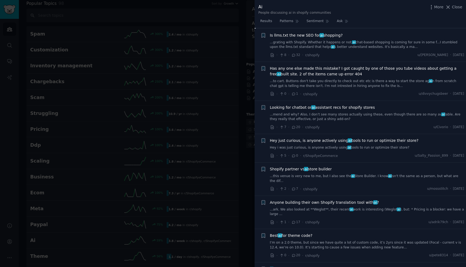
scroll to position [2383, 0]
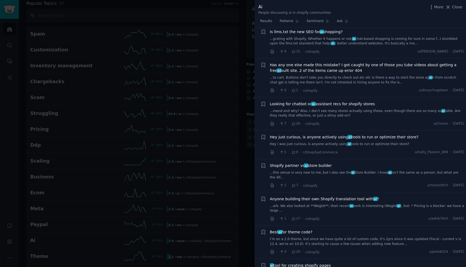
click at [381, 134] on span "Hey just curious, is anyone actively using ai tools to run or optimize their st…" at bounding box center [344, 137] width 149 height 6
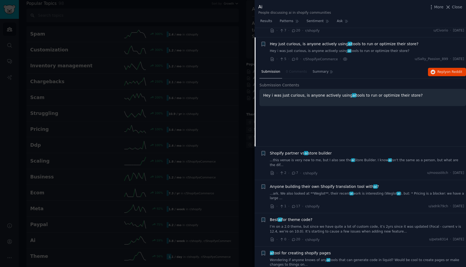
scroll to position [2395, 0]
click at [442, 70] on span "Reply on Reddit" at bounding box center [449, 72] width 25 height 5
click at [434, 68] on button "Reply on Reddit" at bounding box center [447, 72] width 38 height 9
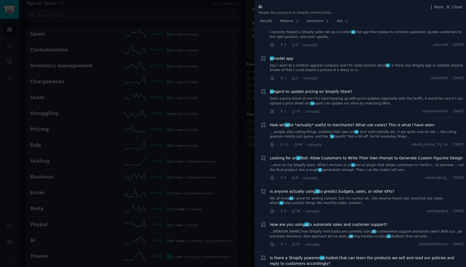
scroll to position [2658, 0]
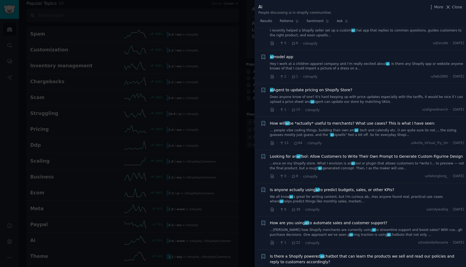
click at [372, 87] on div "ai Agent to update pricing on Shopify Store?" at bounding box center [367, 90] width 194 height 6
click at [374, 95] on link "Does anyone know of one? It's hard keeping up with price updates especially wit…" at bounding box center [367, 99] width 194 height 9
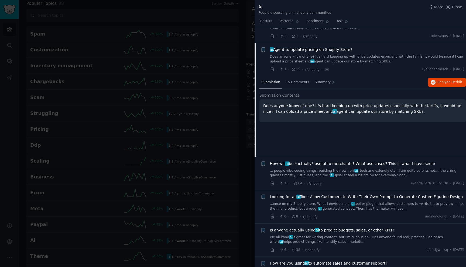
scroll to position [2619, 0]
click at [448, 79] on span "on Reddit" at bounding box center [454, 81] width 16 height 4
click at [364, 160] on span "How will ai be *actually* useful to merchants? What use cases? This is what I h…" at bounding box center [352, 163] width 165 height 6
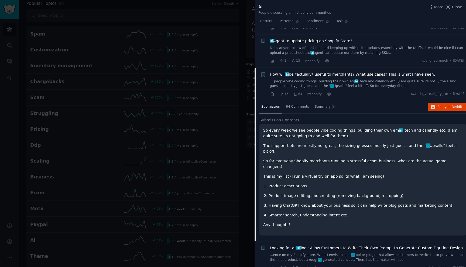
scroll to position [2652, 0]
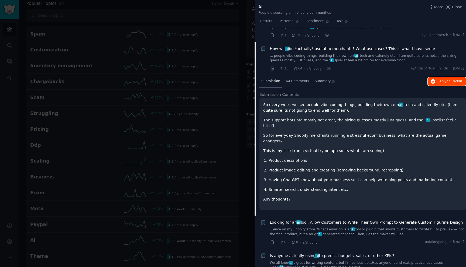
click at [450, 80] on span "on Reddit" at bounding box center [454, 82] width 16 height 4
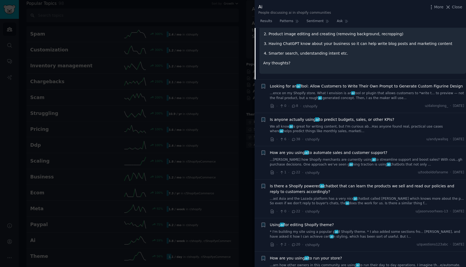
scroll to position [2790, 0]
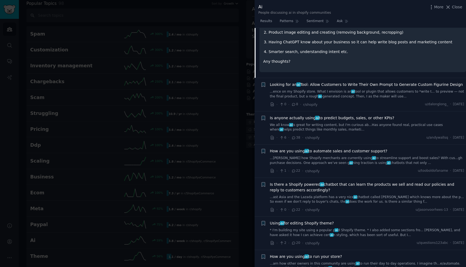
click at [360, 123] on link "We all know ai is great for writing content, but I'm curious ab...Has anyone fo…" at bounding box center [367, 127] width 194 height 9
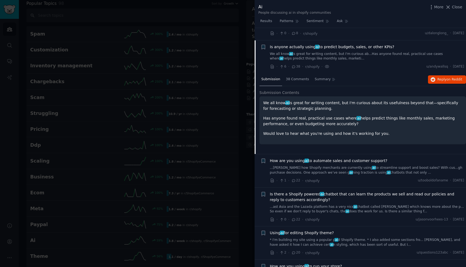
scroll to position [2719, 0]
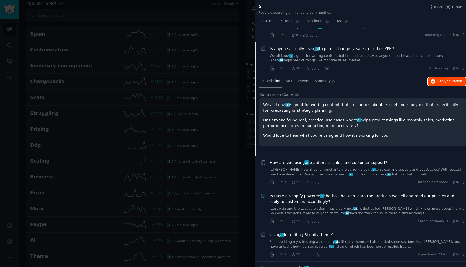
click at [449, 80] on span "on Reddit" at bounding box center [454, 82] width 16 height 4
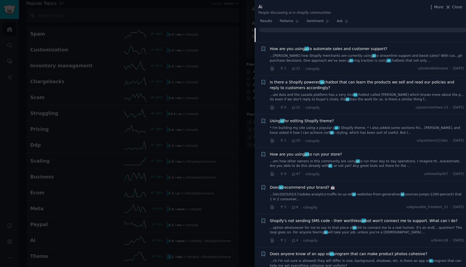
scroll to position [2842, 0]
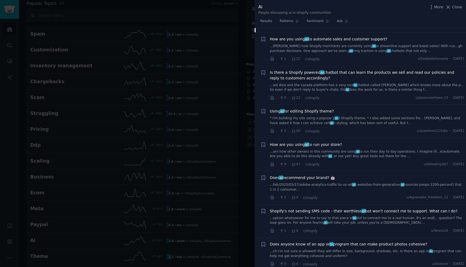
click at [333, 142] on span "How are you using ai to run your store?" at bounding box center [306, 145] width 72 height 6
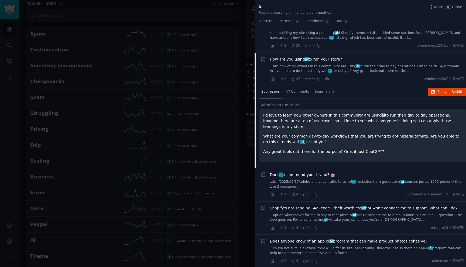
scroll to position [2857, 0]
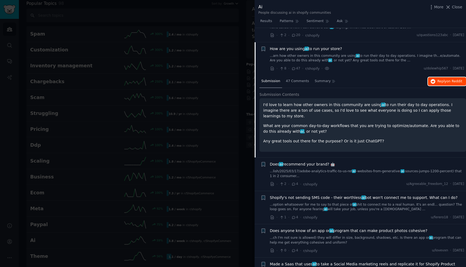
click at [442, 79] on span "Reply on Reddit" at bounding box center [449, 81] width 25 height 5
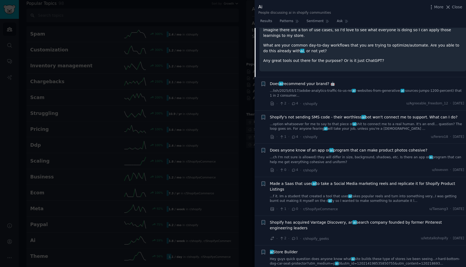
scroll to position [2962, 0]
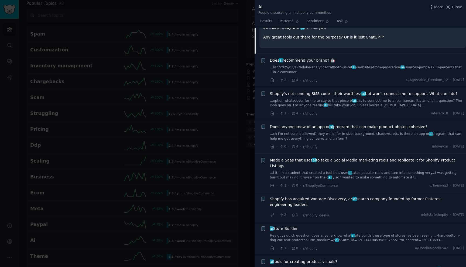
click at [233, 109] on div at bounding box center [233, 133] width 466 height 267
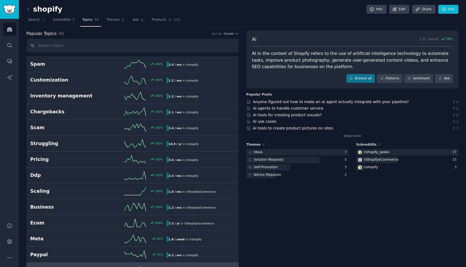
click at [85, 21] on span "Topics" at bounding box center [87, 20] width 10 height 5
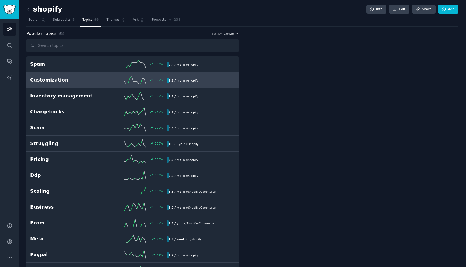
click at [98, 80] on h2 "Customization" at bounding box center [64, 80] width 68 height 7
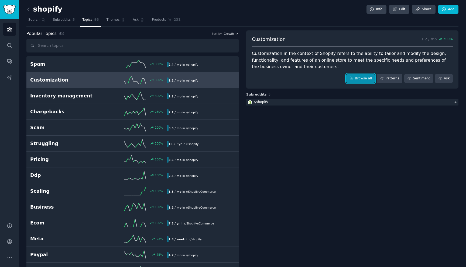
click at [360, 78] on link "Browse all" at bounding box center [360, 78] width 29 height 9
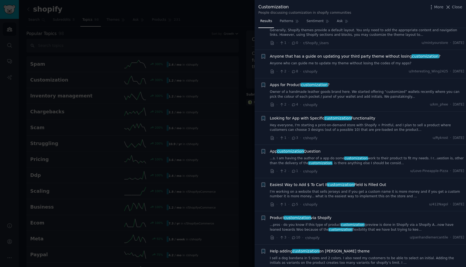
scroll to position [1716, 0]
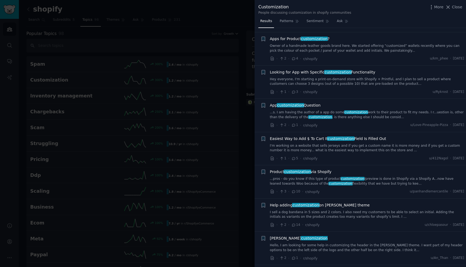
click at [209, 103] on div at bounding box center [233, 133] width 466 height 267
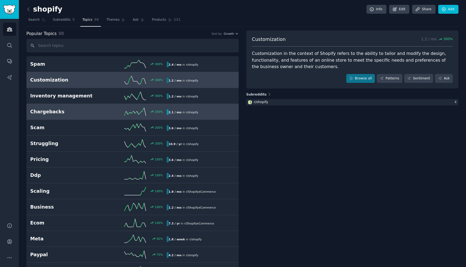
click at [102, 110] on div "250 %" at bounding box center [132, 112] width 68 height 8
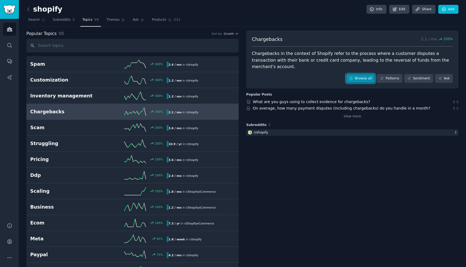
click at [367, 74] on link "Browse all" at bounding box center [360, 78] width 29 height 9
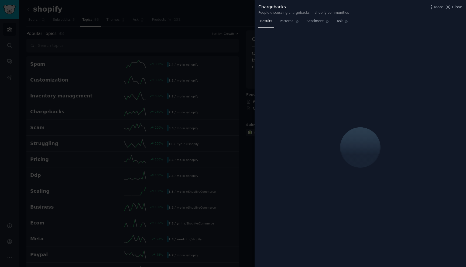
click at [230, 78] on div at bounding box center [233, 133] width 466 height 267
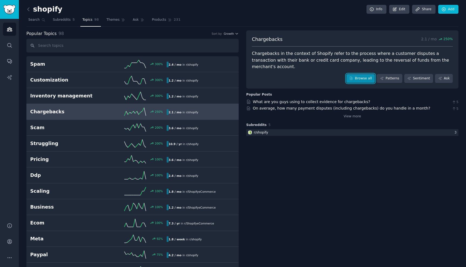
click at [359, 74] on link "Browse all" at bounding box center [360, 78] width 29 height 9
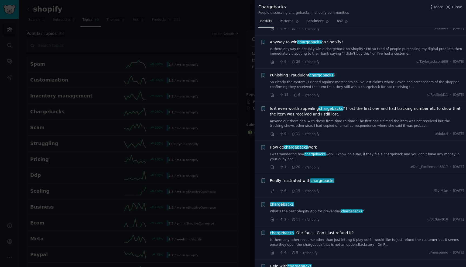
scroll to position [1882, 0]
click at [225, 123] on div at bounding box center [233, 133] width 466 height 267
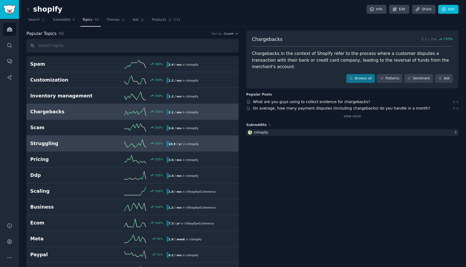
click at [97, 145] on h2 "Struggling" at bounding box center [64, 143] width 68 height 7
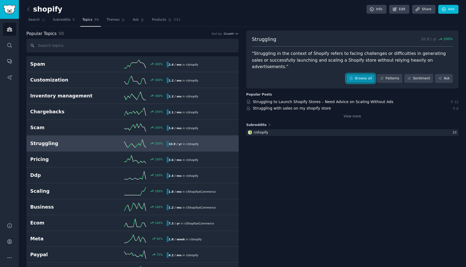
click at [359, 74] on link "Browse all" at bounding box center [360, 78] width 29 height 9
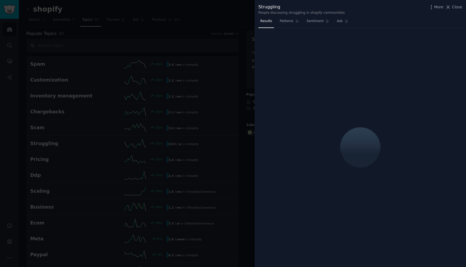
click at [249, 73] on div at bounding box center [233, 133] width 466 height 267
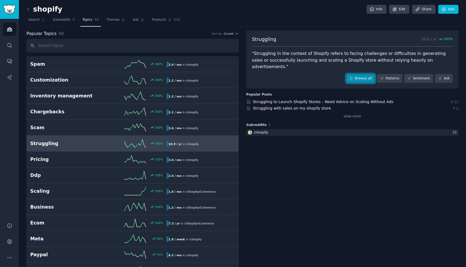
click at [359, 75] on link "Browse all" at bounding box center [360, 78] width 29 height 9
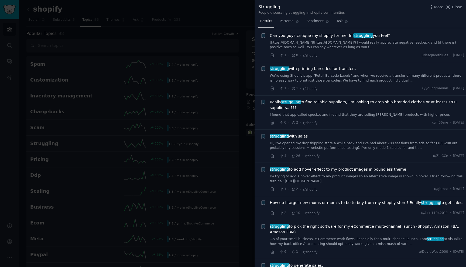
scroll to position [2197, 0]
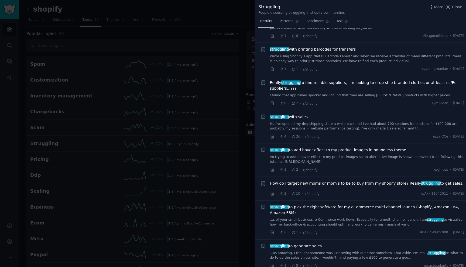
click at [186, 132] on div at bounding box center [233, 133] width 466 height 267
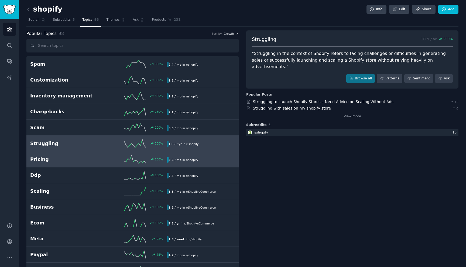
click at [95, 152] on link "Pricing 100 % 3.6 / mo in r/ shopify" at bounding box center [132, 160] width 212 height 16
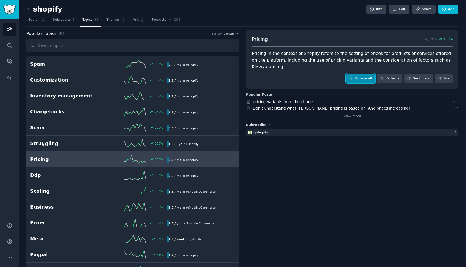
click at [358, 74] on link "Browse all" at bounding box center [360, 78] width 29 height 9
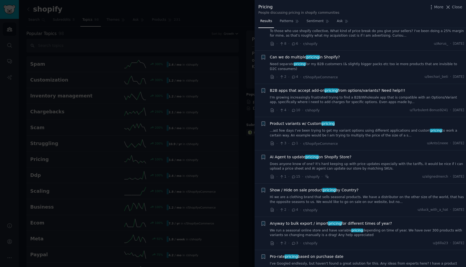
scroll to position [496, 0]
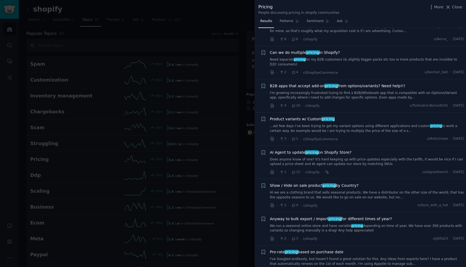
click at [354, 150] on div "AI Agent to update pricing on Shopify Store? Does anyone know of one? It's hard…" at bounding box center [367, 158] width 194 height 17
click at [344, 150] on span "AI Agent to update pricing on Shopify Store?" at bounding box center [311, 153] width 82 height 6
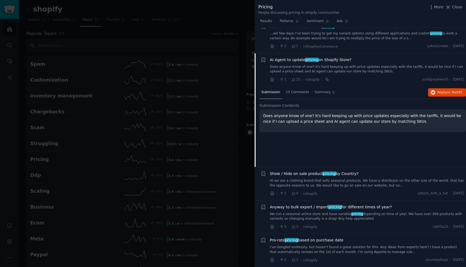
scroll to position [609, 0]
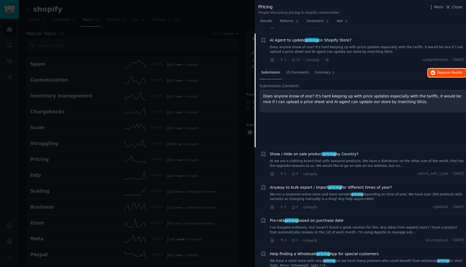
click at [447, 69] on button "Reply on Reddit" at bounding box center [447, 73] width 38 height 9
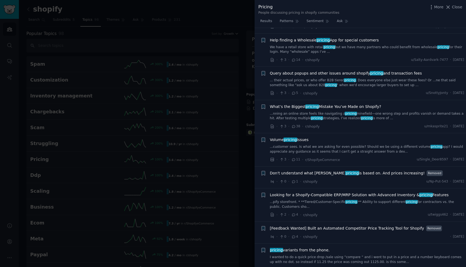
scroll to position [822, 0]
click at [353, 39] on div "Help finding a Wholesale pricing App for special customers We have a retail sto…" at bounding box center [367, 46] width 194 height 17
click at [360, 34] on li "+ Help finding a Wholesale pricing App for special customers We have a retail s…" at bounding box center [359, 50] width 211 height 33
click at [359, 38] on span "Help finding a Wholesale pricing App for special customers" at bounding box center [324, 41] width 109 height 6
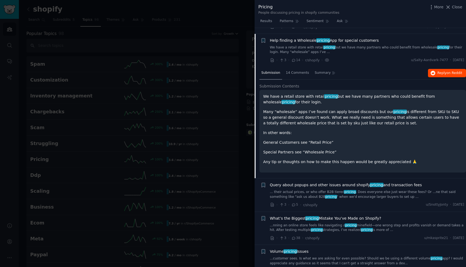
scroll to position [742, 0]
click at [443, 71] on span "Reply on Reddit" at bounding box center [449, 73] width 25 height 5
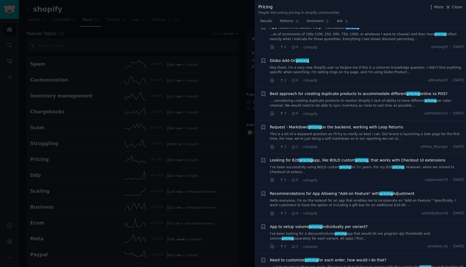
scroll to position [2859, 0]
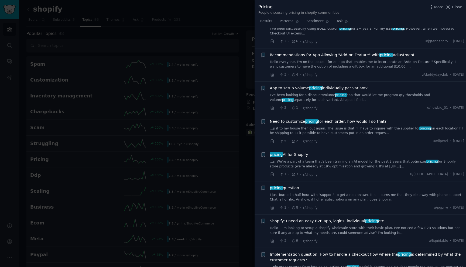
click at [296, 152] on span "pricing AI for Shopify" at bounding box center [289, 155] width 38 height 6
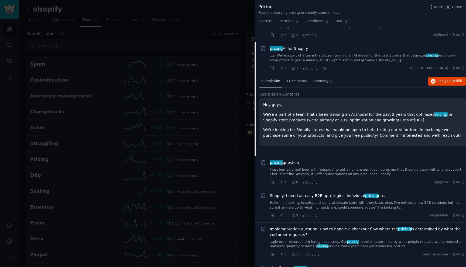
scroll to position [2856, 0]
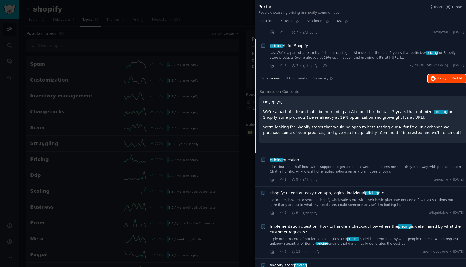
click at [444, 76] on span "Reply on Reddit" at bounding box center [449, 78] width 25 height 5
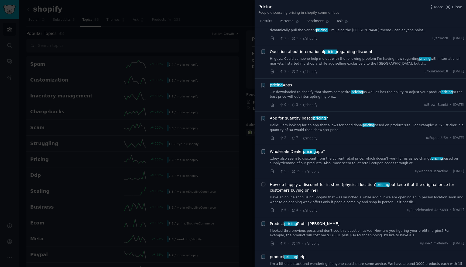
scroll to position [3175, 0]
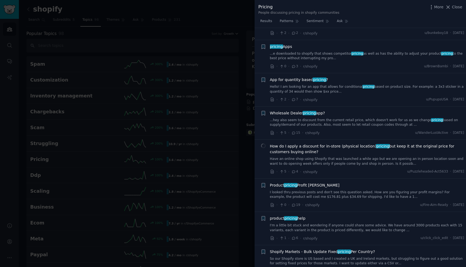
click at [213, 119] on div at bounding box center [233, 133] width 466 height 267
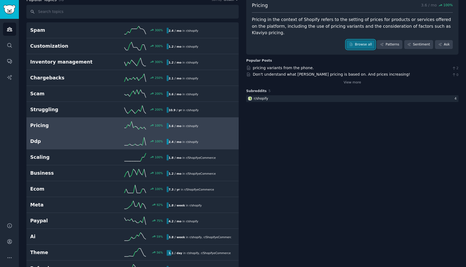
scroll to position [38, 0]
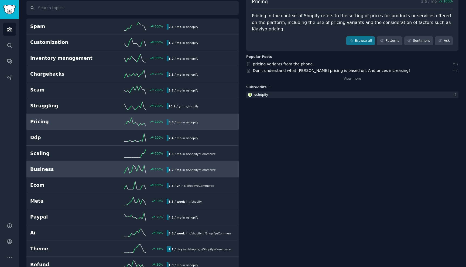
click at [88, 169] on h2 "Business" at bounding box center [64, 169] width 68 height 7
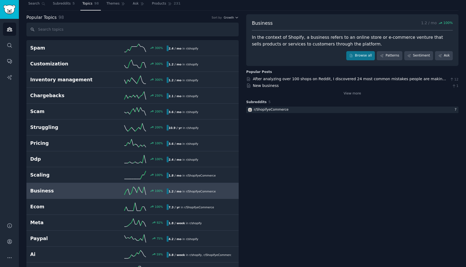
scroll to position [11, 0]
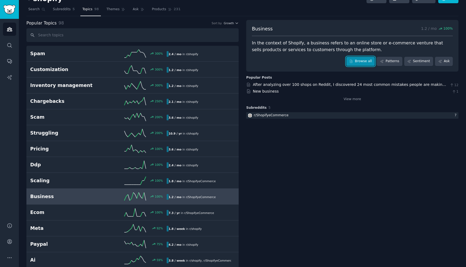
click at [364, 64] on link "Browse all" at bounding box center [360, 61] width 29 height 9
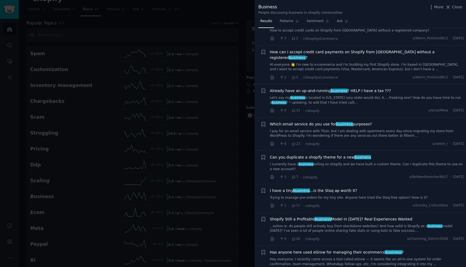
scroll to position [603, 0]
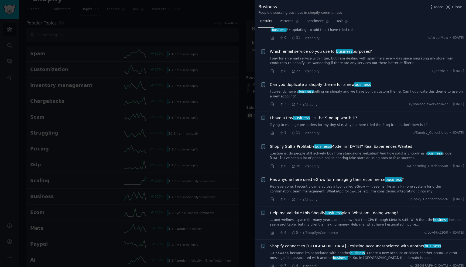
click at [182, 136] on div at bounding box center [233, 133] width 466 height 267
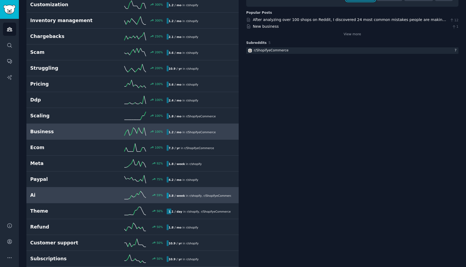
scroll to position [96, 0]
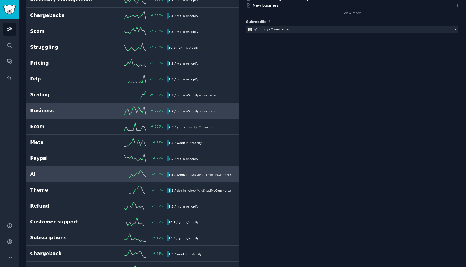
click at [97, 175] on h2 "Ai" at bounding box center [64, 174] width 68 height 7
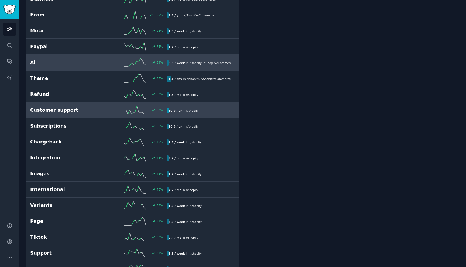
scroll to position [212, 0]
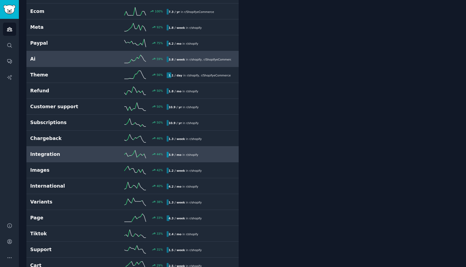
click at [101, 153] on div "44 %" at bounding box center [132, 154] width 68 height 8
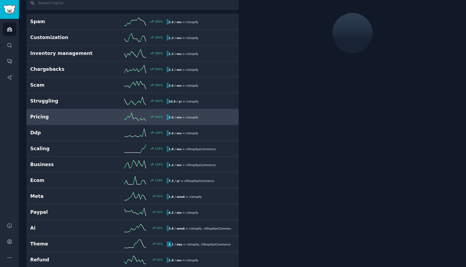
scroll to position [30, 0]
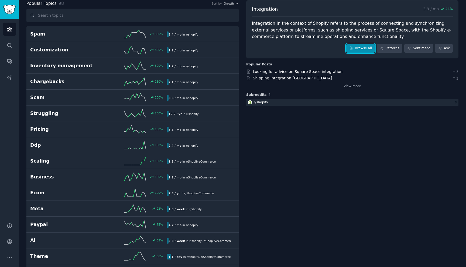
click at [354, 50] on link "Browse all" at bounding box center [360, 48] width 29 height 9
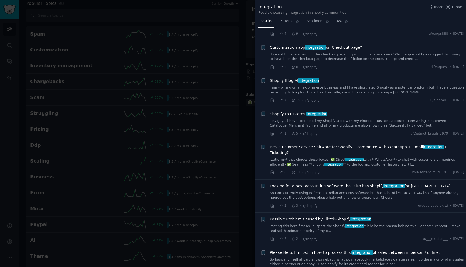
scroll to position [340, 0]
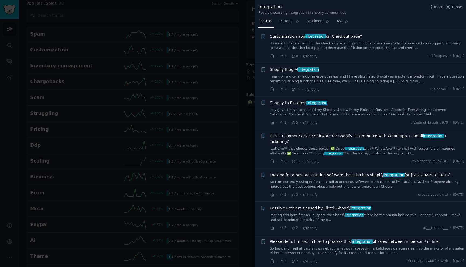
click at [377, 78] on link "I am working on an e-commerce business and I have shortlisted Shopify as a pote…" at bounding box center [367, 78] width 194 height 9
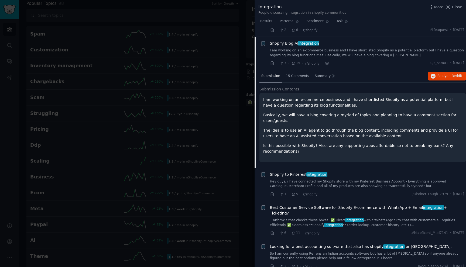
scroll to position [375, 0]
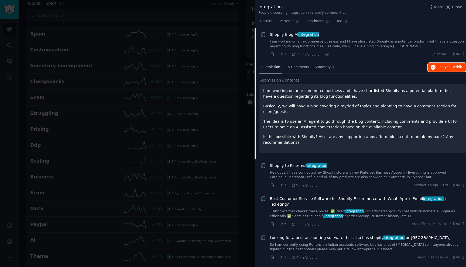
click at [437, 70] on button "Reply on Reddit" at bounding box center [447, 67] width 38 height 9
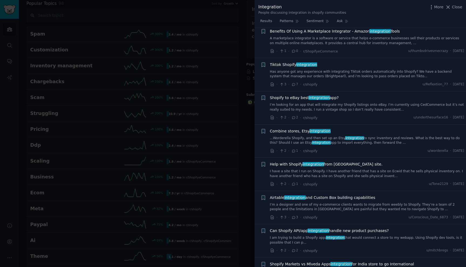
scroll to position [3195, 0]
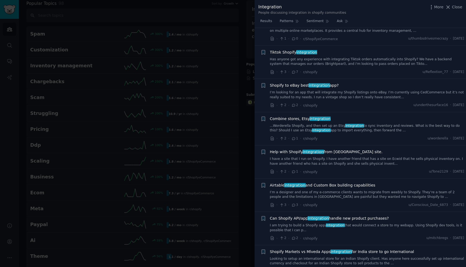
click at [226, 151] on div at bounding box center [233, 133] width 466 height 267
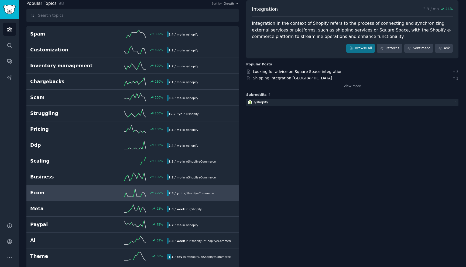
click at [72, 191] on h2 "Ecom" at bounding box center [64, 193] width 68 height 7
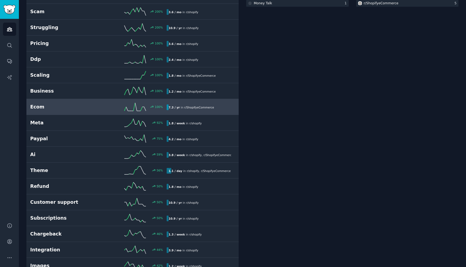
scroll to position [119, 0]
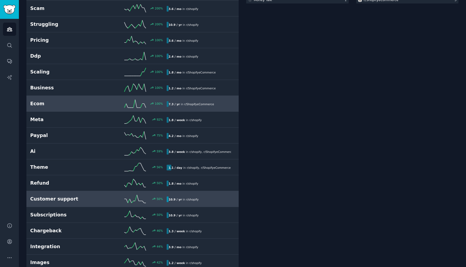
click at [89, 198] on h2 "Customer support" at bounding box center [64, 199] width 68 height 7
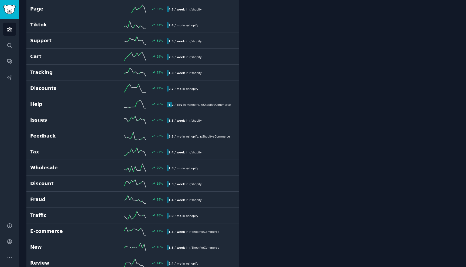
scroll to position [429, 0]
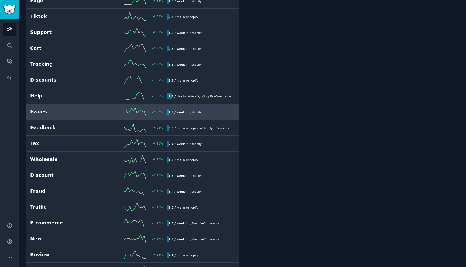
click at [82, 111] on h2 "Issues" at bounding box center [64, 112] width 68 height 7
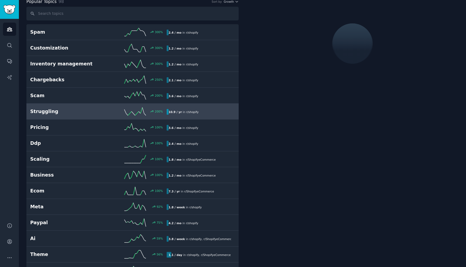
scroll to position [30, 0]
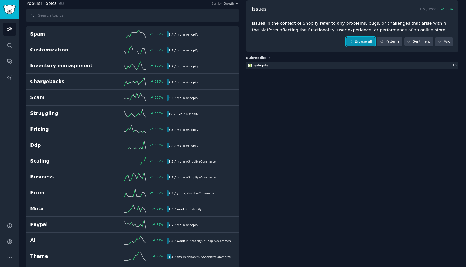
click at [363, 43] on link "Browse all" at bounding box center [360, 41] width 29 height 9
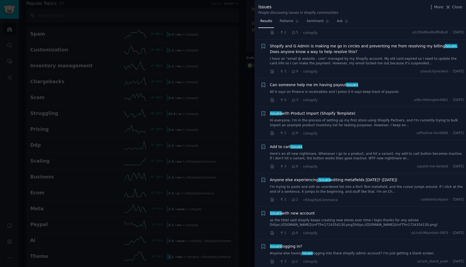
scroll to position [3063, 0]
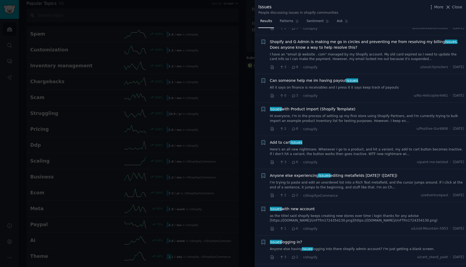
click at [237, 116] on div at bounding box center [233, 133] width 466 height 267
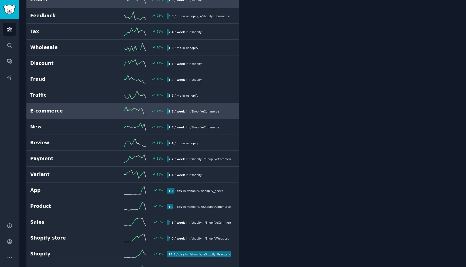
scroll to position [540, 0]
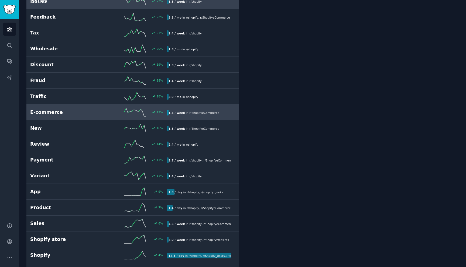
click at [98, 115] on h2 "E-commerce" at bounding box center [64, 112] width 68 height 7
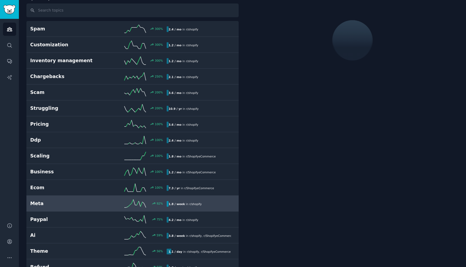
scroll to position [30, 0]
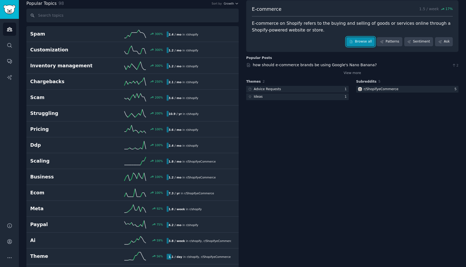
click at [367, 40] on link "Browse all" at bounding box center [360, 41] width 29 height 9
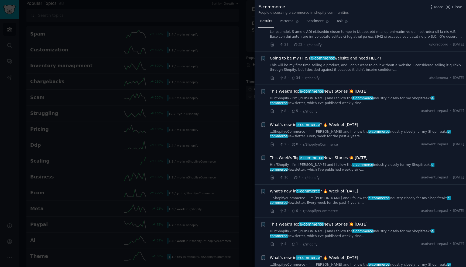
scroll to position [852, 0]
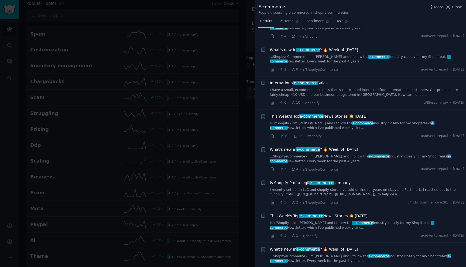
click at [233, 119] on div at bounding box center [233, 133] width 466 height 267
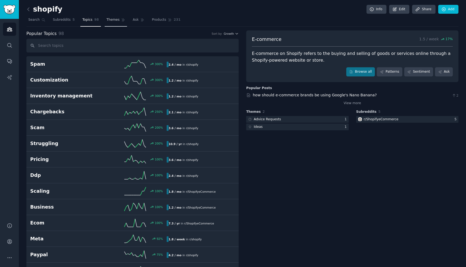
click at [113, 21] on span "Themes" at bounding box center [112, 20] width 13 height 5
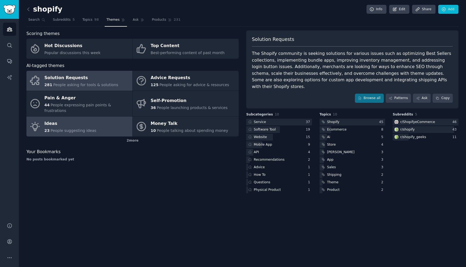
click at [92, 120] on div "Ideas" at bounding box center [70, 124] width 52 height 9
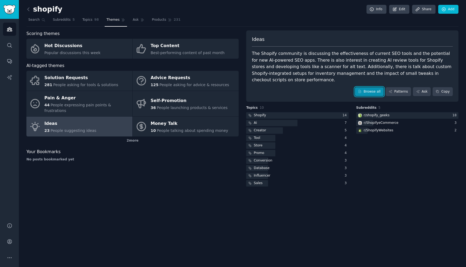
click at [377, 94] on link "Browse all" at bounding box center [369, 91] width 29 height 9
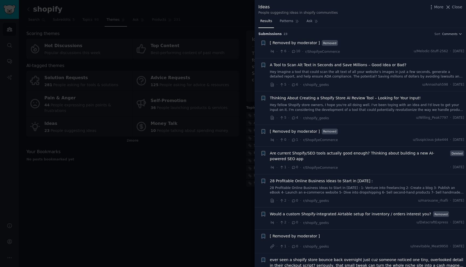
click at [346, 107] on link "Hey fellow Shopify store owners, I hope you're all doing well. I've been toying…" at bounding box center [367, 107] width 194 height 9
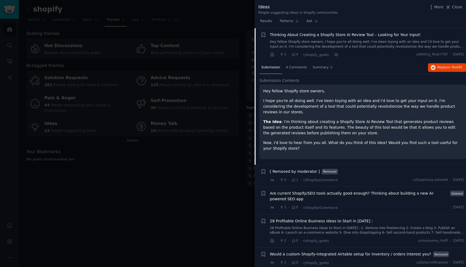
scroll to position [64, 0]
click at [428, 65] on button "Reply on Reddit" at bounding box center [447, 67] width 38 height 9
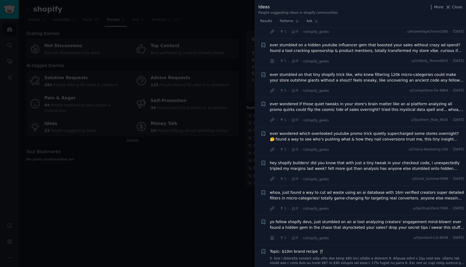
scroll to position [528, 0]
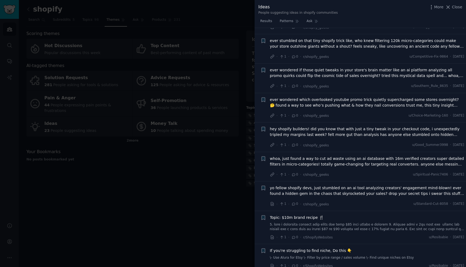
click at [211, 155] on div at bounding box center [233, 133] width 466 height 267
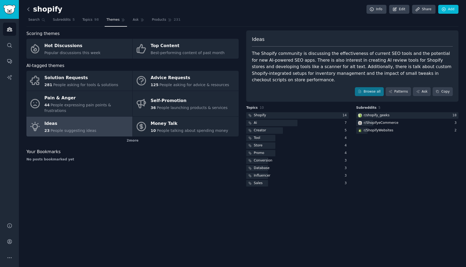
click at [28, 8] on icon at bounding box center [29, 9] width 6 height 6
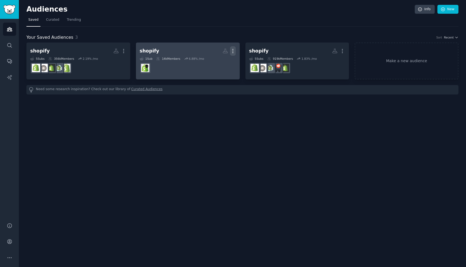
click at [232, 51] on icon "button" at bounding box center [233, 51] width 6 height 6
click at [179, 54] on h2 "shopify Custom Audience More View Delete" at bounding box center [188, 50] width 96 height 9
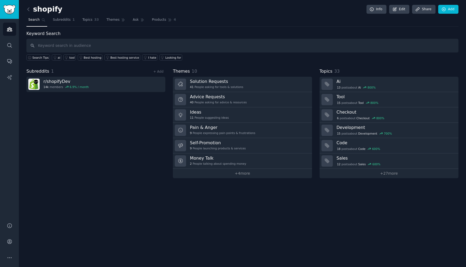
click at [57, 8] on h2 "shopify" at bounding box center [44, 9] width 36 height 9
click at [56, 10] on h2 "shopify" at bounding box center [44, 9] width 36 height 9
click at [398, 9] on link "Edit" at bounding box center [399, 9] width 20 height 9
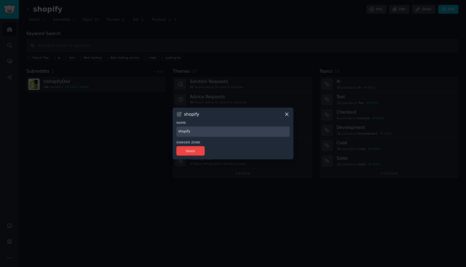
click at [205, 132] on input "shopify" at bounding box center [232, 132] width 113 height 11
type input "shopify dev"
click at [150, 132] on div at bounding box center [233, 133] width 466 height 267
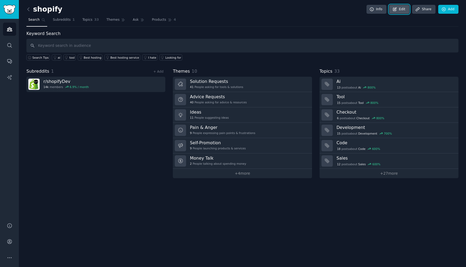
click at [395, 9] on icon at bounding box center [394, 9] width 5 height 5
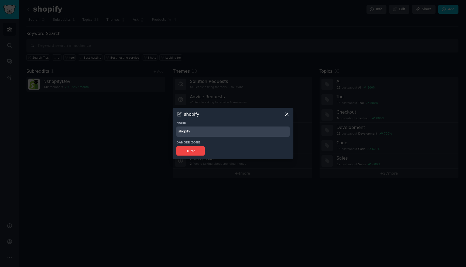
click at [208, 134] on input "shopify" at bounding box center [232, 132] width 113 height 11
type input "shopify dev"
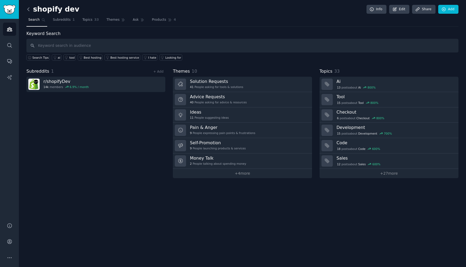
click at [26, 8] on icon at bounding box center [29, 9] width 6 height 6
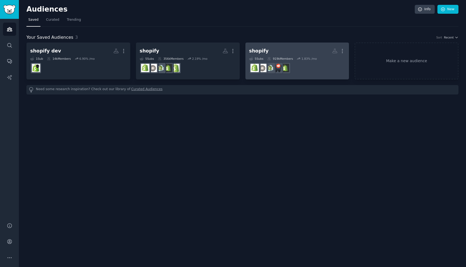
click at [266, 49] on h2 "shopify More" at bounding box center [297, 50] width 96 height 9
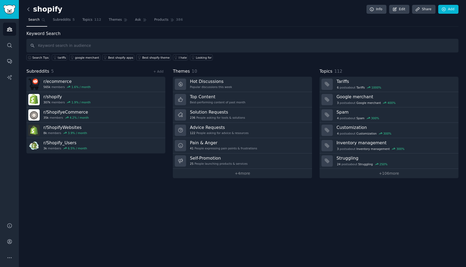
click at [27, 8] on icon at bounding box center [29, 9] width 6 height 6
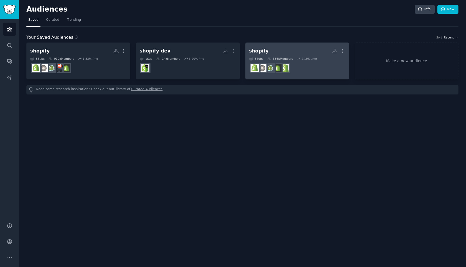
click at [295, 51] on h2 "shopify More" at bounding box center [297, 50] width 96 height 9
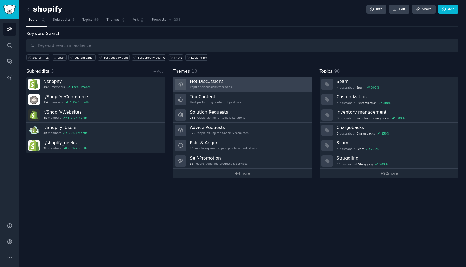
click at [232, 83] on link "Hot Discussions Popular discussions this week" at bounding box center [242, 84] width 139 height 15
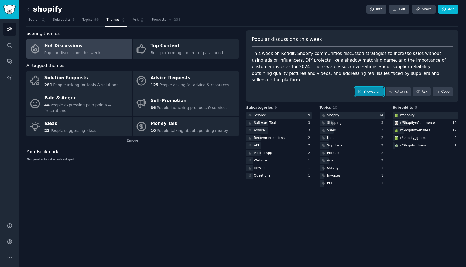
click at [370, 87] on link "Browse all" at bounding box center [369, 91] width 29 height 9
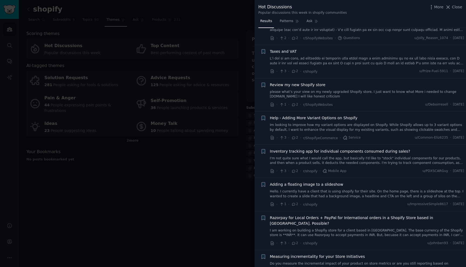
scroll to position [2244, 0]
click at [357, 89] on link "please what’s your view on my newly upgraded Shopify store, I just want to know…" at bounding box center [367, 93] width 194 height 9
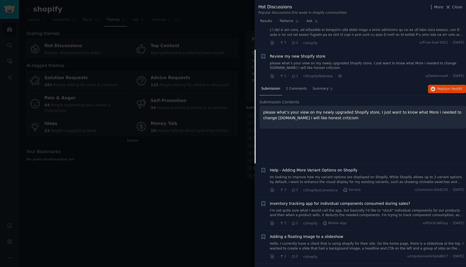
scroll to position [2288, 0]
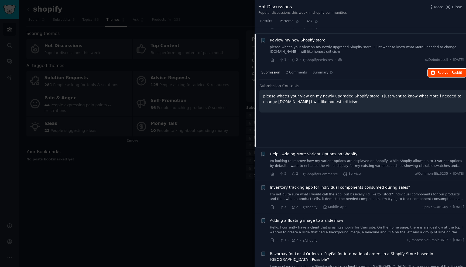
click at [442, 71] on span "Reply on Reddit" at bounding box center [449, 73] width 25 height 5
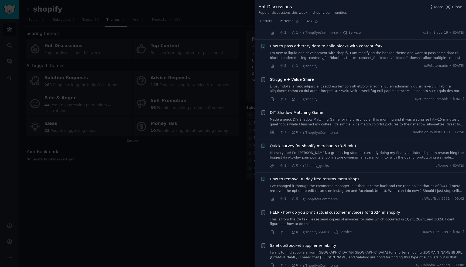
scroll to position [3162, 0]
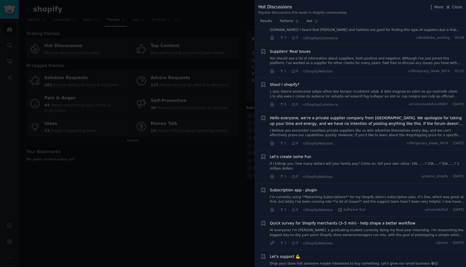
click at [199, 168] on div at bounding box center [233, 133] width 466 height 267
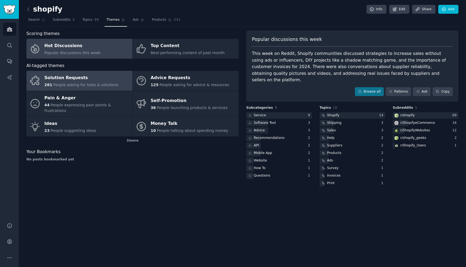
click at [116, 81] on link "Solution Requests 281 People asking for tools & solutions" at bounding box center [79, 81] width 106 height 20
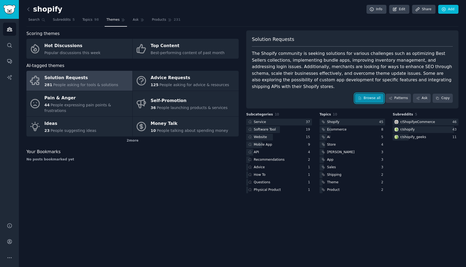
click at [371, 94] on link "Browse all" at bounding box center [369, 98] width 29 height 9
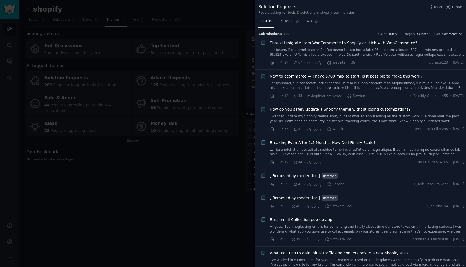
click at [221, 144] on div at bounding box center [233, 133] width 466 height 267
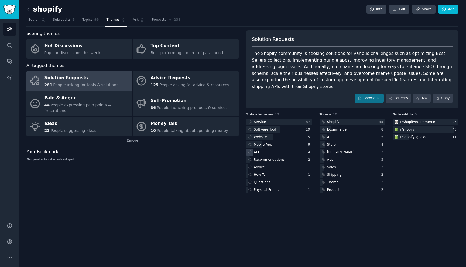
click at [272, 149] on div "API" at bounding box center [279, 152] width 66 height 7
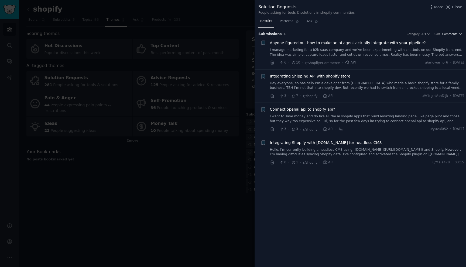
click at [394, 51] on link "I manage marketing for a b2b saas company and we’ve been experimenting with cha…" at bounding box center [367, 52] width 194 height 9
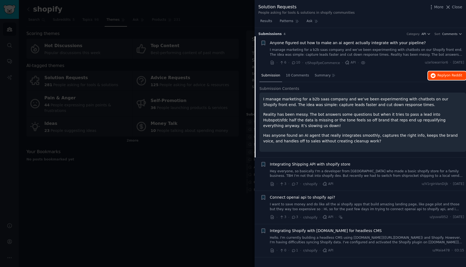
click at [448, 77] on span "on Reddit" at bounding box center [454, 76] width 16 height 4
click at [325, 199] on span "Connect openai api to shopify api?" at bounding box center [302, 198] width 65 height 6
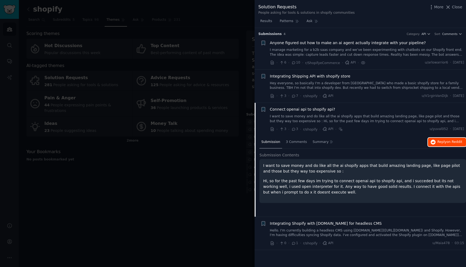
click at [446, 142] on span "Reply on Reddit" at bounding box center [449, 142] width 25 height 5
click at [195, 169] on div at bounding box center [233, 133] width 466 height 267
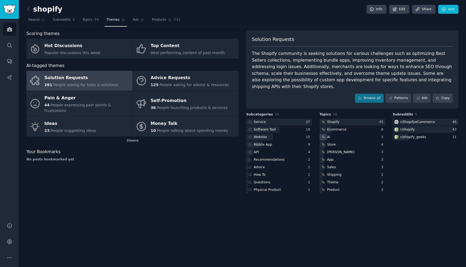
click at [338, 134] on div "Ai" at bounding box center [352, 137] width 66 height 7
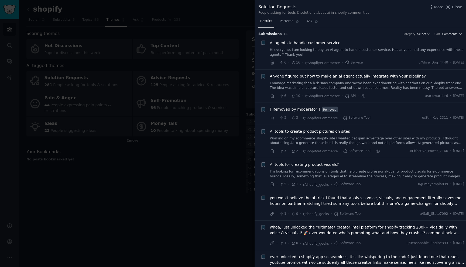
click at [208, 180] on div at bounding box center [233, 133] width 466 height 267
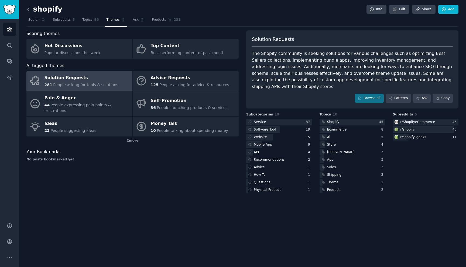
click at [28, 9] on icon at bounding box center [28, 9] width 2 height 3
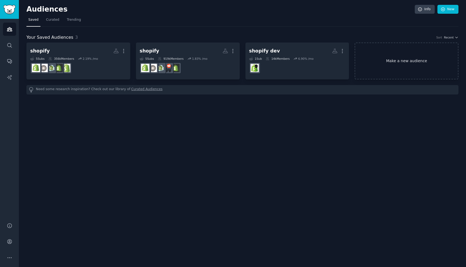
click at [404, 54] on link "Make a new audience" at bounding box center [406, 61] width 104 height 37
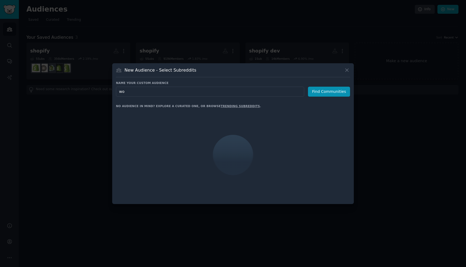
type input "woo"
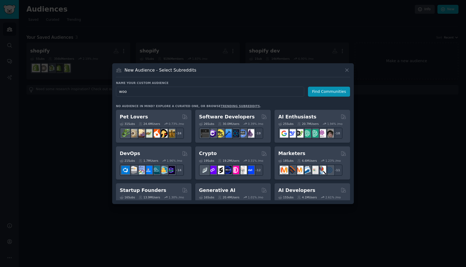
click button "Find Communities" at bounding box center [329, 92] width 42 height 10
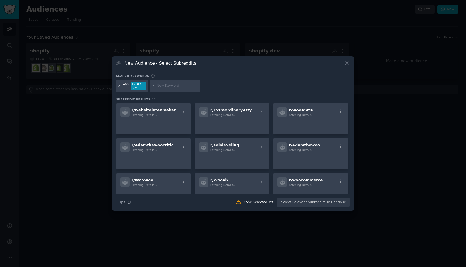
click at [118, 86] on icon at bounding box center [119, 85] width 3 height 3
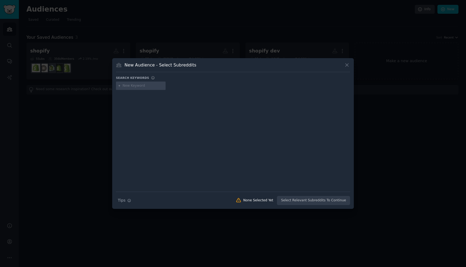
click at [151, 85] on input "text" at bounding box center [143, 86] width 41 height 5
type input "c"
click at [348, 65] on icon at bounding box center [347, 65] width 6 height 6
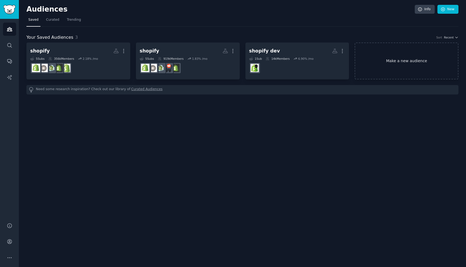
click at [394, 63] on link "Make a new audience" at bounding box center [406, 61] width 104 height 37
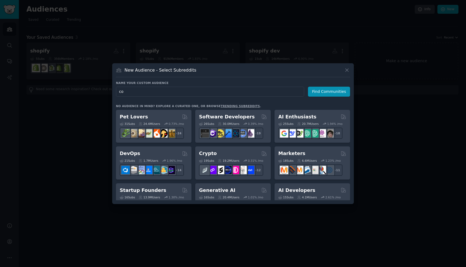
type input "c"
type input "woocommerce"
click button "Find Communities" at bounding box center [329, 92] width 42 height 10
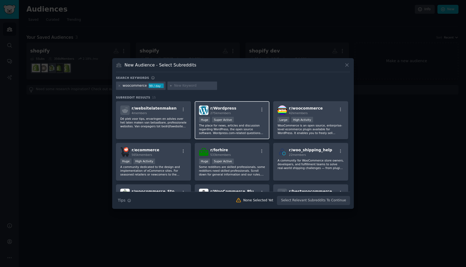
click at [243, 116] on div "r/ Wordpress 275k members Huge Super Active The place for news, articles and di…" at bounding box center [232, 120] width 75 height 38
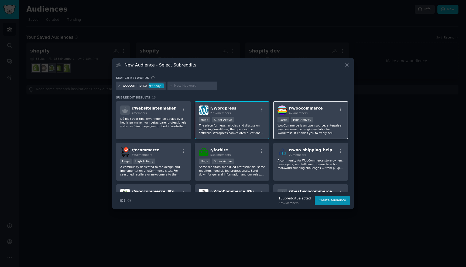
click at [323, 113] on div "r/ woocommerce 42k members" at bounding box center [310, 110] width 66 height 9
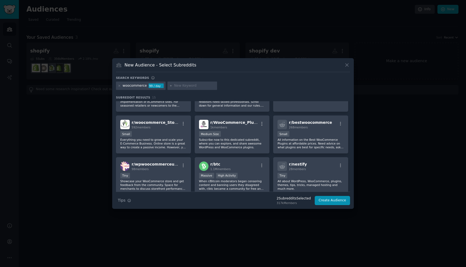
scroll to position [66, 0]
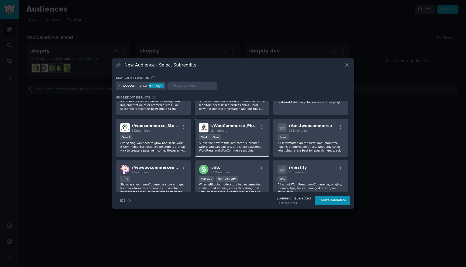
click at [241, 133] on div "r/ WooCommerce_Plugins 1k members Medium Size Subscribe now to this dedicated s…" at bounding box center [232, 138] width 75 height 38
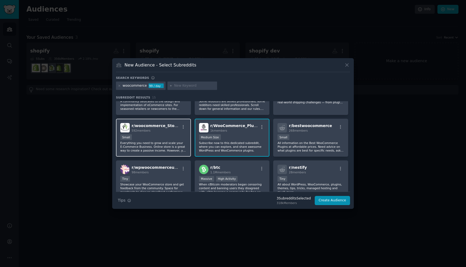
click at [165, 136] on div "Small" at bounding box center [153, 137] width 66 height 7
click at [168, 133] on div "r/ woocommerce_Stores 592 members Small Everything you need to grow and scale y…" at bounding box center [153, 138] width 75 height 38
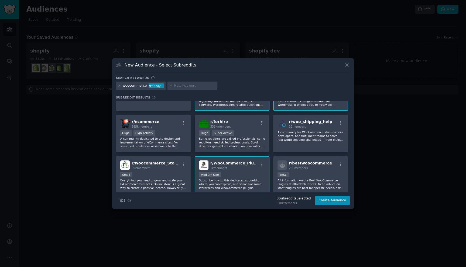
scroll to position [0, 0]
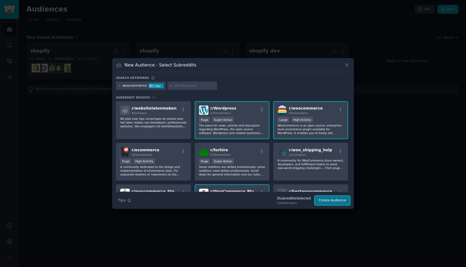
click at [335, 202] on button "Create Audience" at bounding box center [333, 200] width 36 height 9
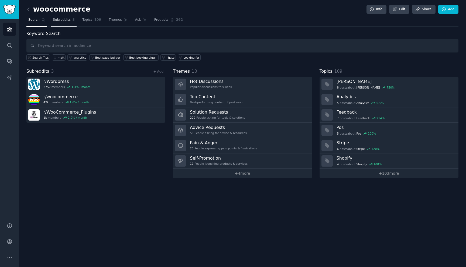
click at [69, 24] on link "Subreddits 3" at bounding box center [64, 21] width 26 height 11
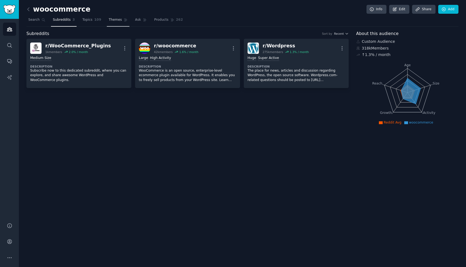
click at [118, 19] on span "Themes" at bounding box center [115, 20] width 13 height 5
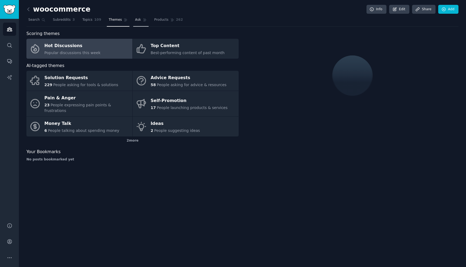
click at [137, 21] on span "Ask" at bounding box center [138, 20] width 6 height 5
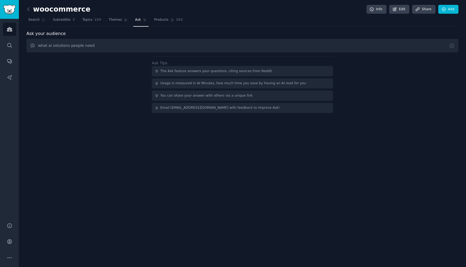
type input "what ai solutions people need"
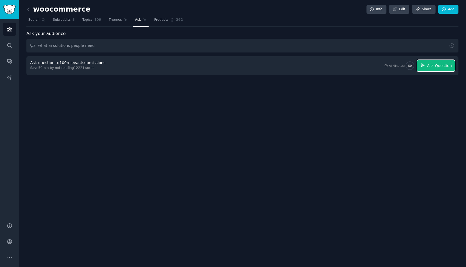
click at [432, 65] on span "Ask Question" at bounding box center [439, 66] width 25 height 6
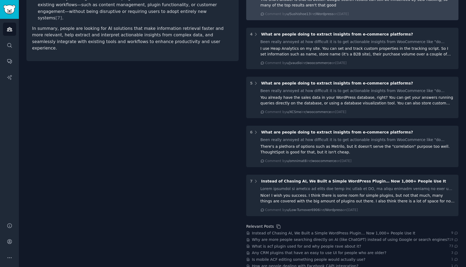
scroll to position [210, 0]
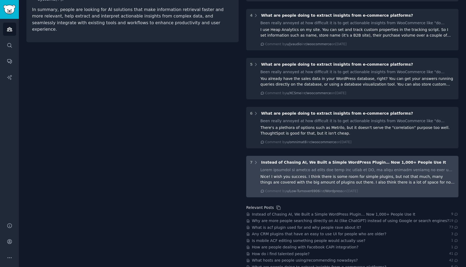
click at [374, 174] on div "Nice! I wish you success. I think there is some room for simple plugins, but no…" at bounding box center [357, 179] width 194 height 11
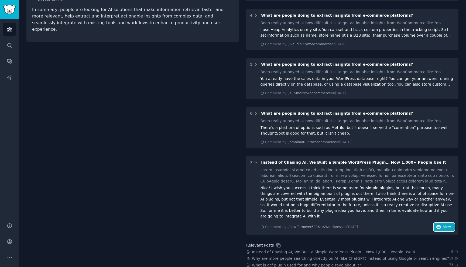
click at [444, 225] on span "View" at bounding box center [447, 227] width 8 height 5
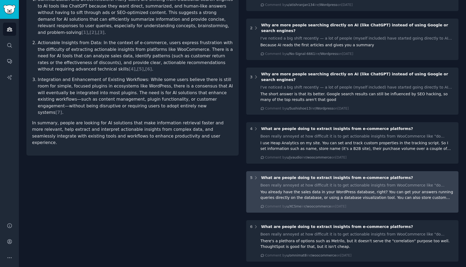
scroll to position [0, 0]
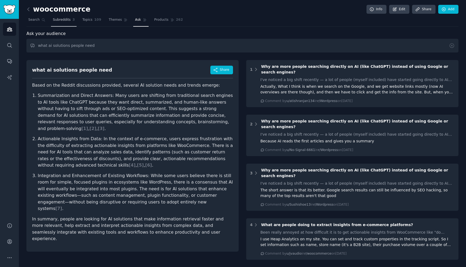
click at [65, 20] on span "Subreddits" at bounding box center [62, 20] width 18 height 5
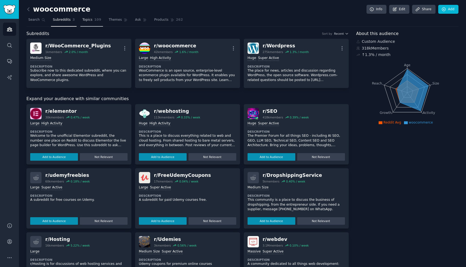
click at [91, 22] on span "Topics" at bounding box center [87, 20] width 10 height 5
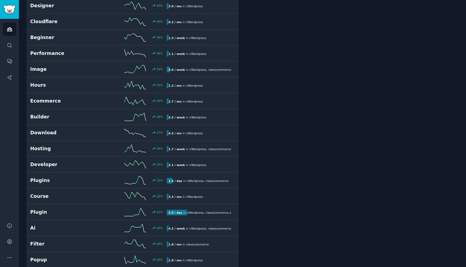
scroll to position [259, 0]
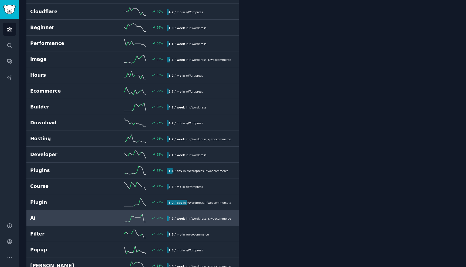
click at [83, 219] on h2 "Ai" at bounding box center [64, 218] width 68 height 7
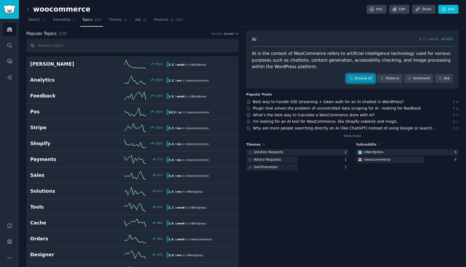
click at [363, 78] on link "Browse all" at bounding box center [360, 78] width 29 height 9
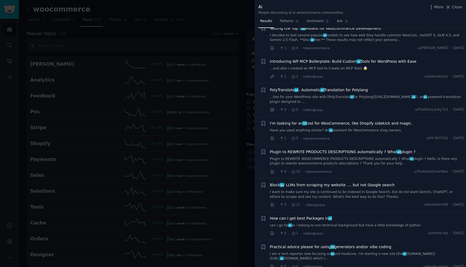
scroll to position [862, 0]
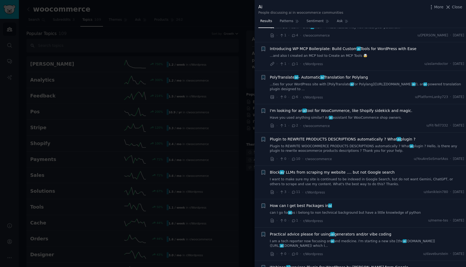
click at [395, 108] on span "I'm looking for an ai tool for WooCommerce, like Shopify sidekick and magic." at bounding box center [341, 111] width 142 height 6
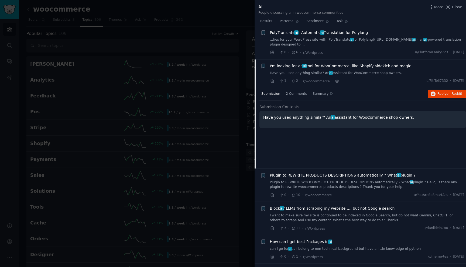
scroll to position [912, 0]
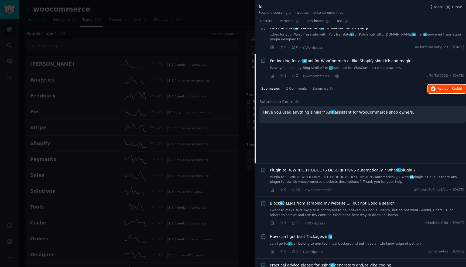
click at [437, 87] on span "Reply on Reddit" at bounding box center [449, 89] width 25 height 5
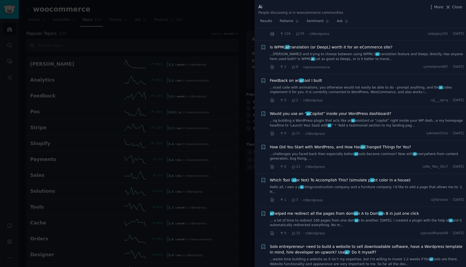
scroll to position [2290, 0]
click at [320, 79] on span "Feedback on an ai tool I built" at bounding box center [296, 82] width 52 height 6
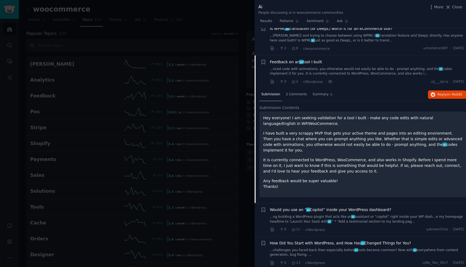
scroll to position [2230, 0]
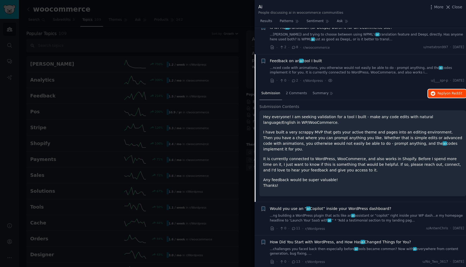
click at [442, 89] on button "Reply on Reddit" at bounding box center [447, 93] width 38 height 9
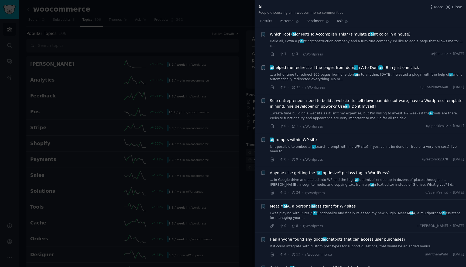
scroll to position [2471, 0]
click at [231, 108] on div at bounding box center [233, 133] width 466 height 267
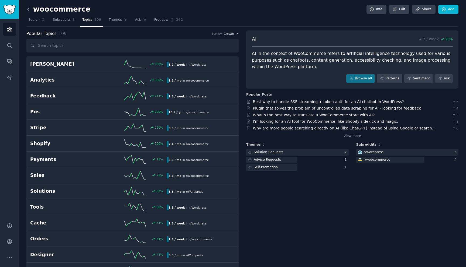
click at [28, 9] on icon at bounding box center [29, 9] width 6 height 6
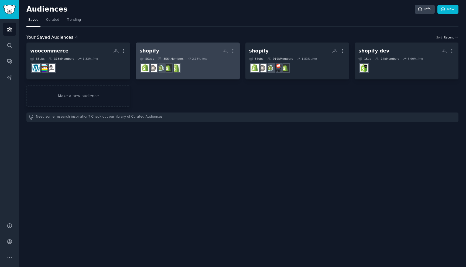
click at [207, 52] on h2 "shopify More" at bounding box center [188, 50] width 96 height 9
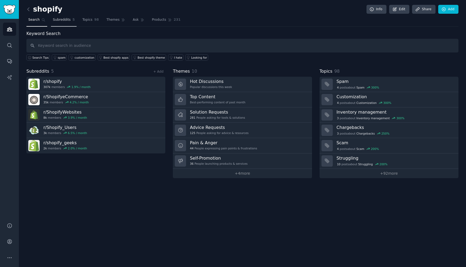
click at [67, 21] on span "Subreddits" at bounding box center [62, 20] width 18 height 5
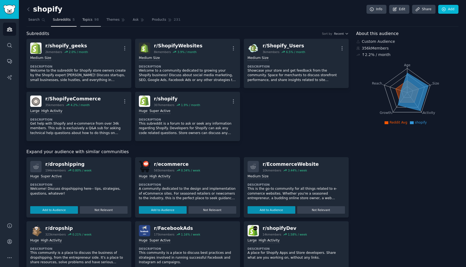
click at [89, 21] on span "Topics" at bounding box center [87, 20] width 10 height 5
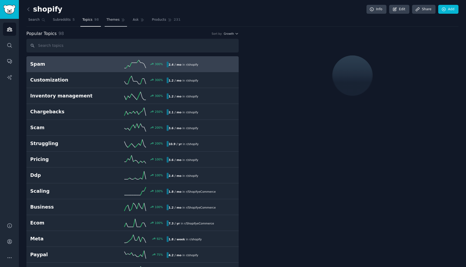
click at [113, 22] on span "Themes" at bounding box center [112, 20] width 13 height 5
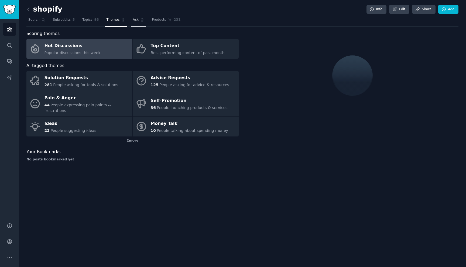
click at [133, 20] on span "Ask" at bounding box center [136, 20] width 6 height 5
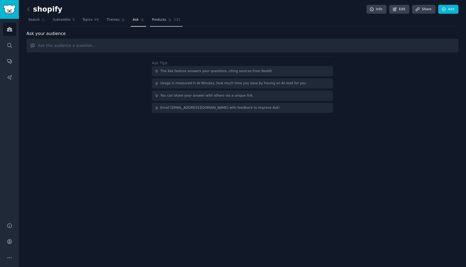
click at [163, 19] on span "Products" at bounding box center [159, 20] width 14 height 5
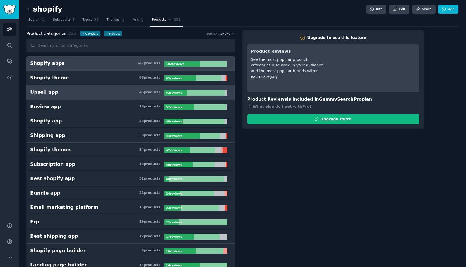
click at [108, 90] on h3 "Upsell app 45 product s" at bounding box center [97, 92] width 134 height 7
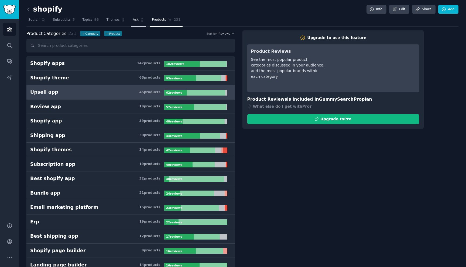
click at [139, 22] on link "Ask" at bounding box center [138, 21] width 15 height 11
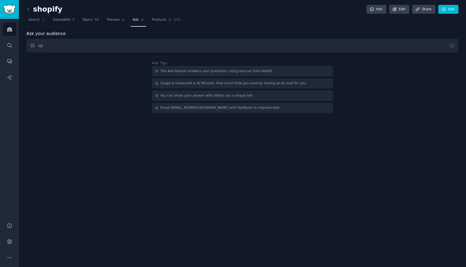
type input "ц"
type input "w"
type input "how ai may help sellers to get rid of routine?"
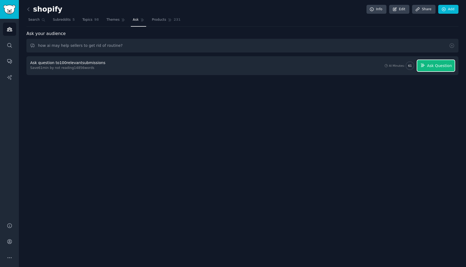
click at [431, 68] on span "Ask Question" at bounding box center [439, 66] width 25 height 6
